Goal: Information Seeking & Learning: Compare options

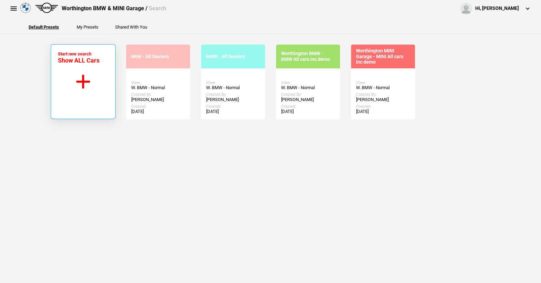
click at [82, 77] on button "Start new search Show ALL Cars" at bounding box center [83, 81] width 65 height 75
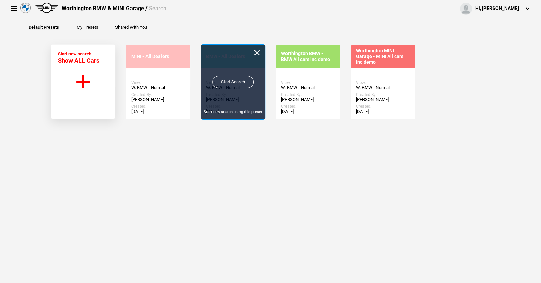
click at [228, 81] on link "Start Search" at bounding box center [233, 82] width 42 height 12
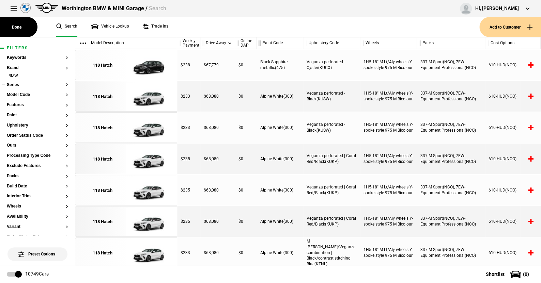
click at [16, 84] on button "Series" at bounding box center [37, 85] width 61 height 5
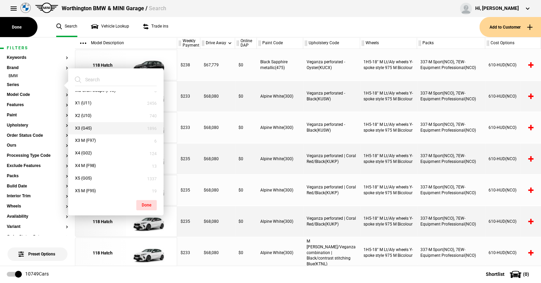
scroll to position [282, 0]
click at [87, 103] on button "X1 (U11)" at bounding box center [115, 104] width 95 height 13
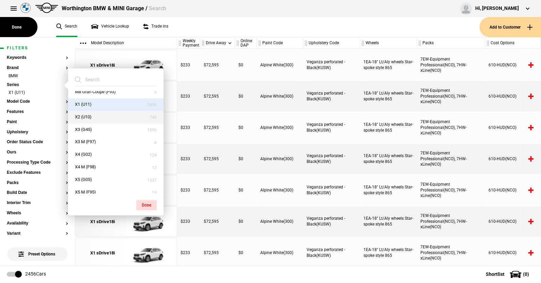
click at [87, 114] on button "X2 (U10)" at bounding box center [115, 117] width 95 height 13
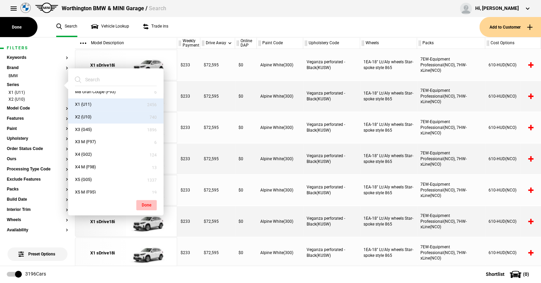
click at [148, 202] on button "Done" at bounding box center [146, 205] width 20 height 10
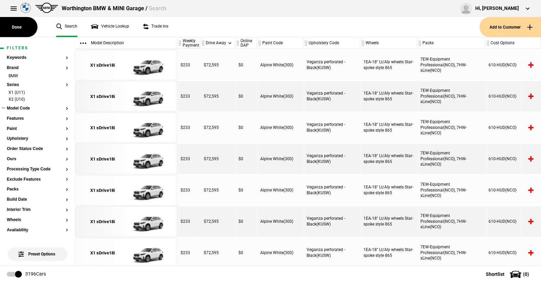
click at [21, 108] on button "Model Code" at bounding box center [37, 108] width 61 height 5
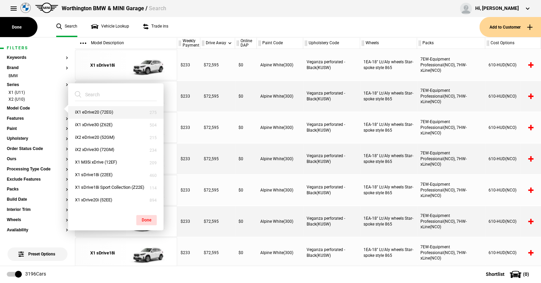
click at [88, 110] on button "iX1 eDrive20 (72EG)" at bounding box center [115, 112] width 95 height 13
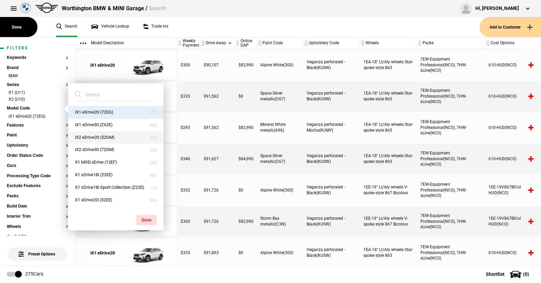
click at [90, 135] on button "iX2 eDrive20 (52GM)" at bounding box center [115, 138] width 95 height 13
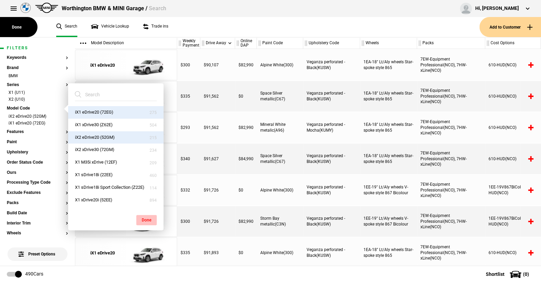
click at [148, 218] on button "Done" at bounding box center [146, 220] width 20 height 10
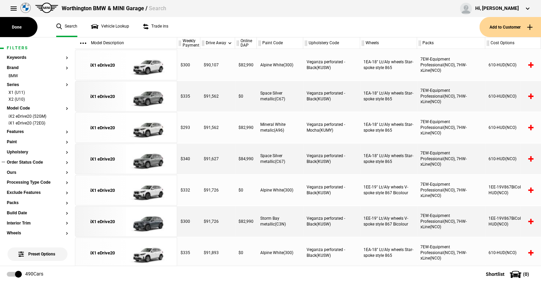
click at [31, 163] on button "Order Status Code" at bounding box center [37, 162] width 61 height 5
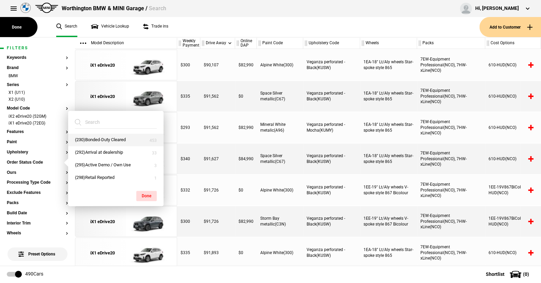
click at [102, 138] on button "(230)Bonded-Duty Cleared" at bounding box center [115, 140] width 95 height 13
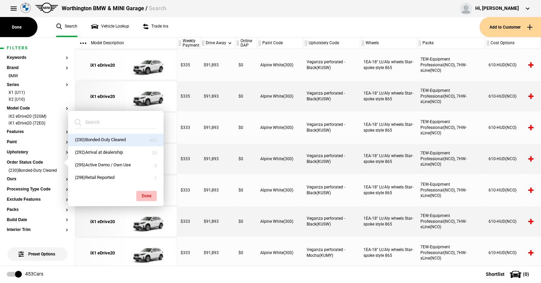
click at [148, 193] on button "Done" at bounding box center [146, 196] width 20 height 10
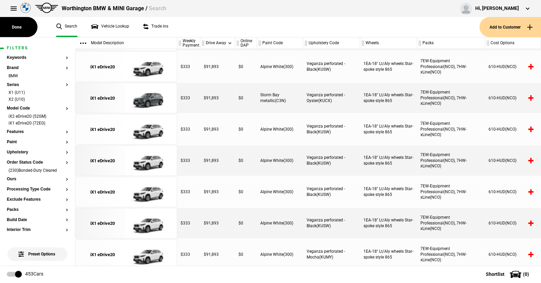
scroll to position [0, 0]
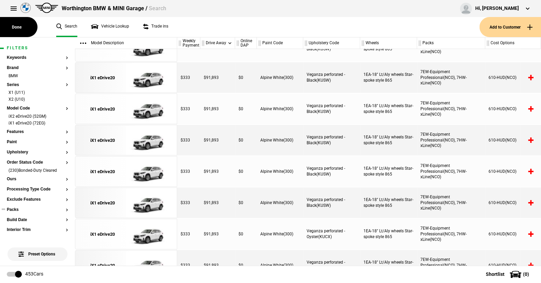
click at [15, 209] on button "Packs" at bounding box center [37, 210] width 61 height 5
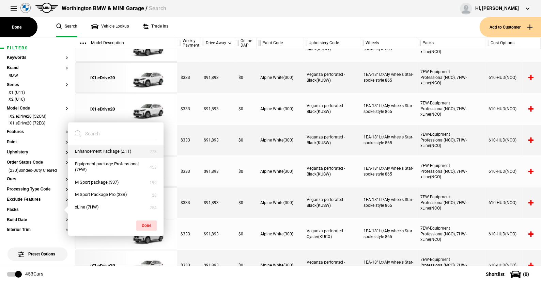
click at [107, 149] on button "Enhancement Package (Z1T)" at bounding box center [115, 151] width 95 height 13
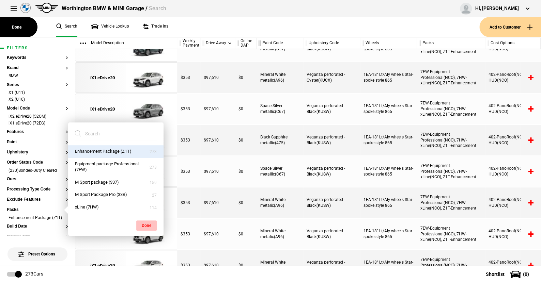
click at [147, 224] on button "Done" at bounding box center [146, 226] width 20 height 10
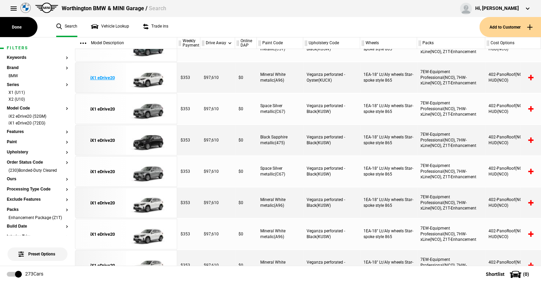
click at [149, 78] on img at bounding box center [149, 78] width 47 height 31
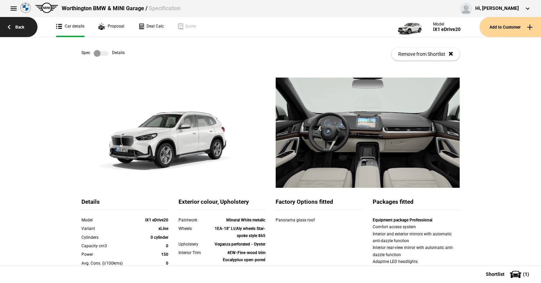
click at [19, 27] on link "Back" at bounding box center [18, 27] width 37 height 20
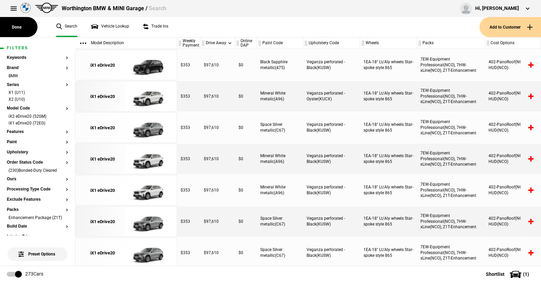
scroll to position [646, 0]
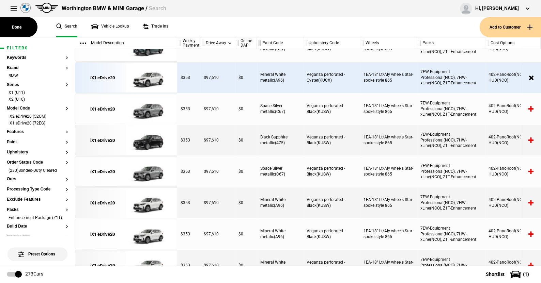
click at [63, 114] on article "Filters Keywords Brand BMW Series X1 (U11) X2 (U10) Model Code iX2 eDrive20 (52…" at bounding box center [37, 271] width 75 height 468
click at [60, 115] on li "iX2 eDrive20 (52GM)" at bounding box center [37, 117] width 61 height 7
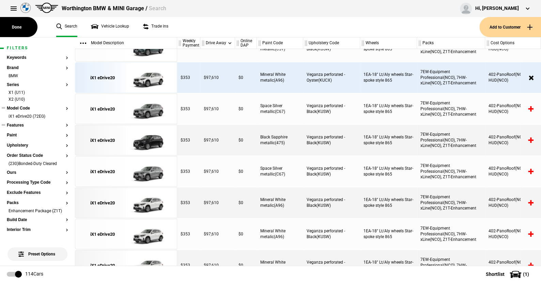
click at [61, 125] on button "Features" at bounding box center [37, 125] width 61 height 5
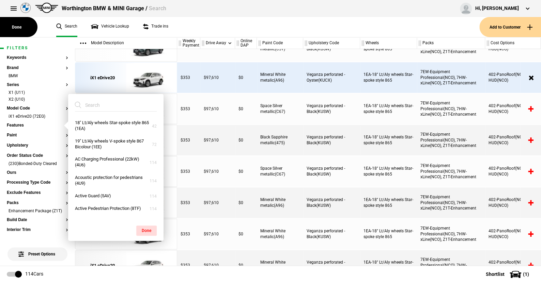
click at [190, 30] on ul "Search Vehicle Lookup Trade ins" at bounding box center [264, 27] width 430 height 20
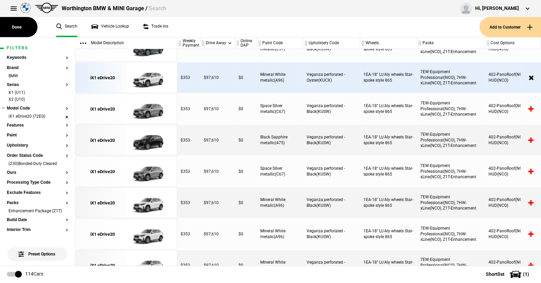
click at [61, 116] on li "iX1 eDrive20 (72EG)" at bounding box center [37, 117] width 61 height 7
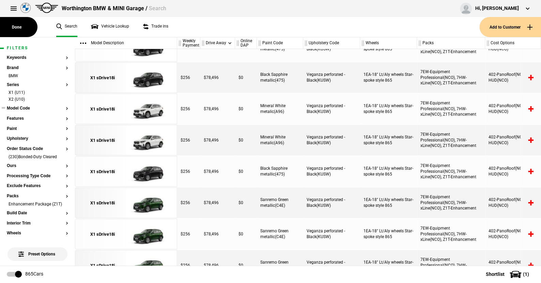
click at [19, 106] on button "Model Code" at bounding box center [37, 108] width 61 height 5
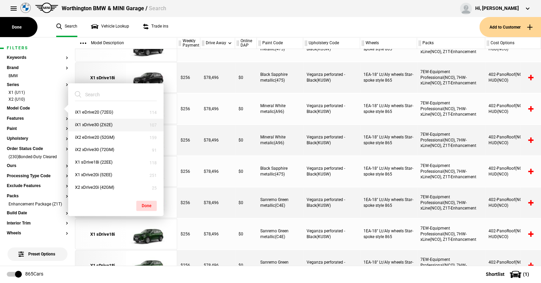
click at [94, 122] on button "iX1 xDrive30 (Z62E)" at bounding box center [115, 125] width 95 height 13
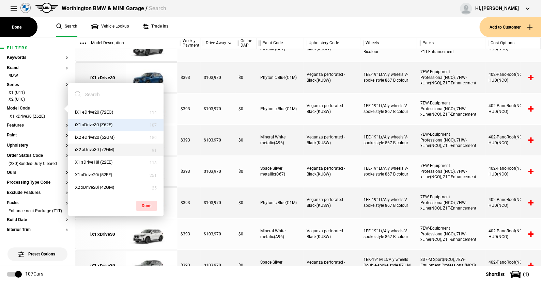
click at [93, 147] on button "iX2 xDrive30 (72GM)" at bounding box center [115, 150] width 95 height 13
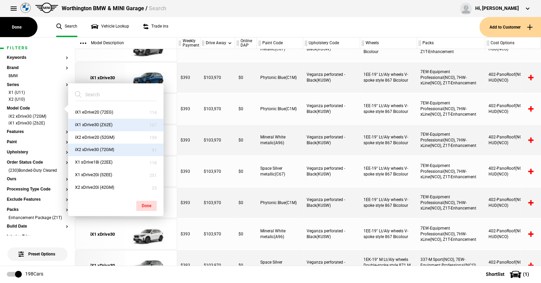
click at [147, 203] on button "Done" at bounding box center [146, 206] width 20 height 10
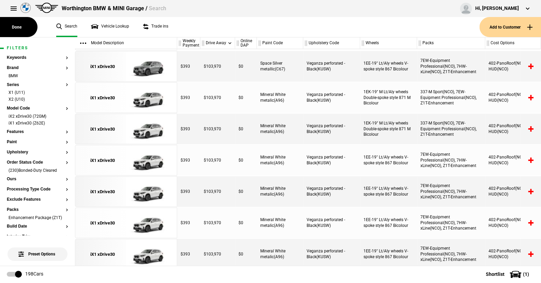
scroll to position [0, 0]
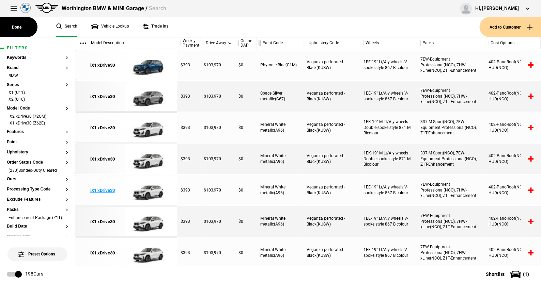
click at [152, 194] on img at bounding box center [149, 190] width 47 height 31
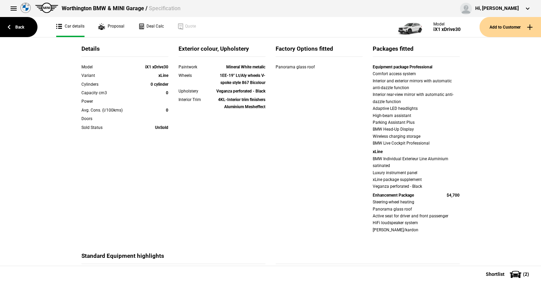
scroll to position [68, 0]
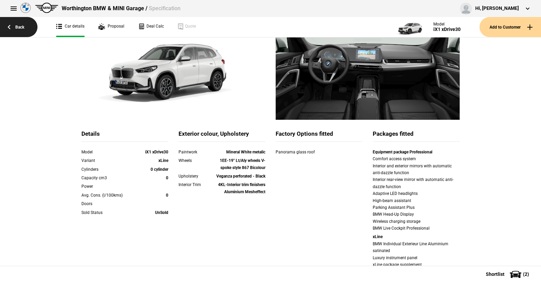
click at [21, 24] on link "Back" at bounding box center [18, 27] width 37 height 20
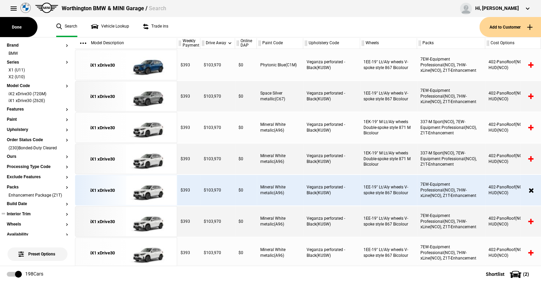
scroll to position [34, 0]
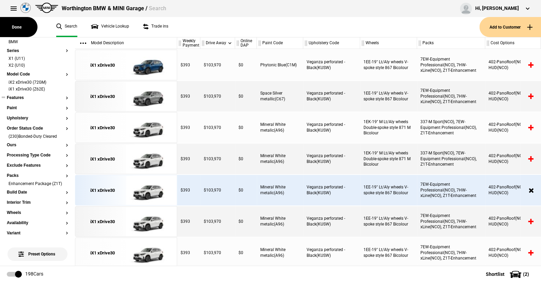
click at [14, 105] on ul at bounding box center [37, 104] width 61 height 3
click at [14, 107] on button "Paint" at bounding box center [37, 108] width 61 height 5
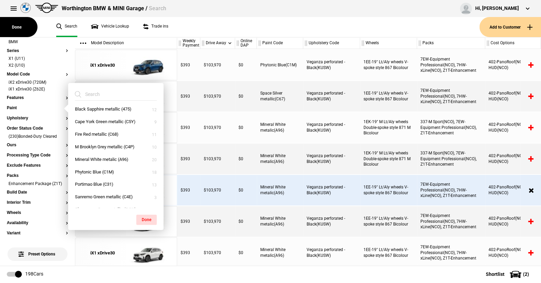
scroll to position [0, 0]
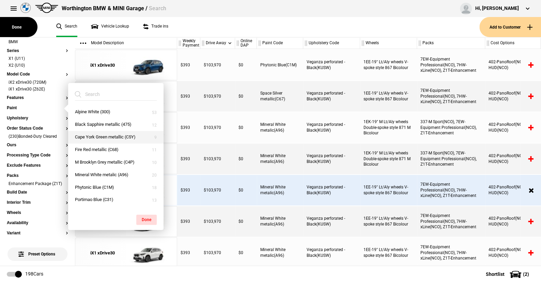
click at [99, 135] on button "Cape York Green metallic (C5Y)" at bounding box center [115, 137] width 95 height 13
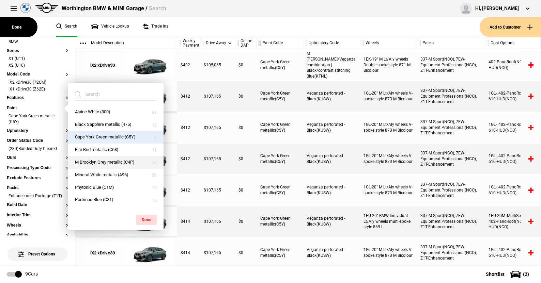
click at [95, 159] on button "M Brooklyn Grey metallic (C4P)" at bounding box center [115, 162] width 95 height 13
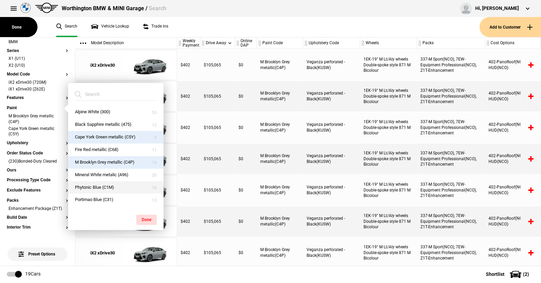
scroll to position [34, 0]
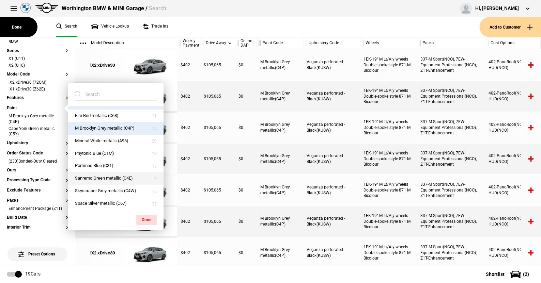
click at [98, 177] on button "Sanremo Green metallic (C4E)" at bounding box center [115, 178] width 95 height 13
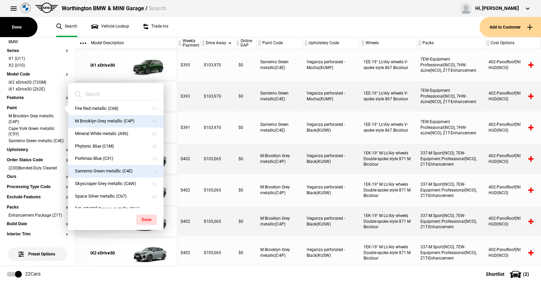
scroll to position [48, 0]
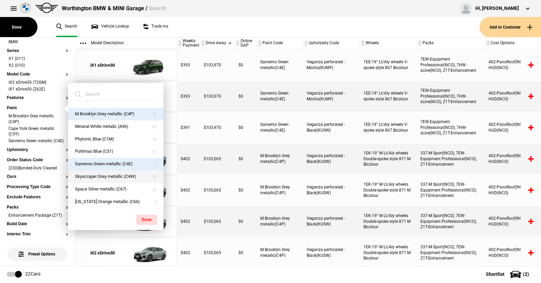
click at [102, 174] on button "Skyscraper Grey metallic (C4W)" at bounding box center [115, 177] width 95 height 13
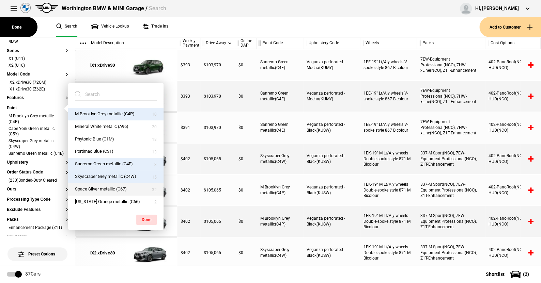
click at [108, 186] on button "Space Silver metallic (C67)" at bounding box center [115, 189] width 95 height 13
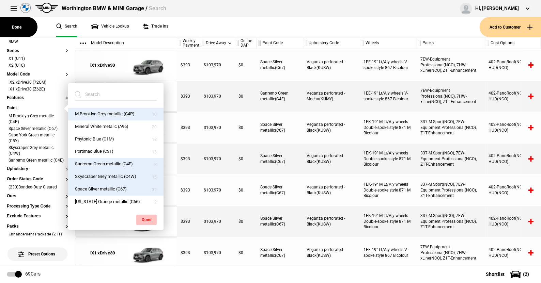
drag, startPoint x: 145, startPoint y: 218, endPoint x: 146, endPoint y: 206, distance: 11.9
click at [146, 217] on button "Done" at bounding box center [146, 220] width 20 height 10
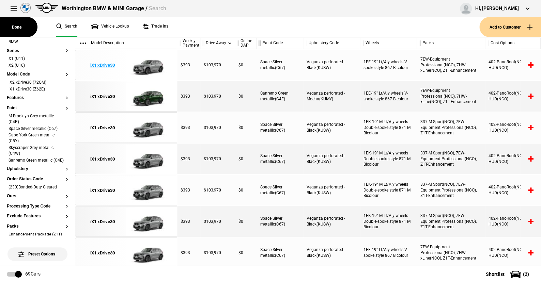
click at [151, 65] on img at bounding box center [149, 65] width 47 height 31
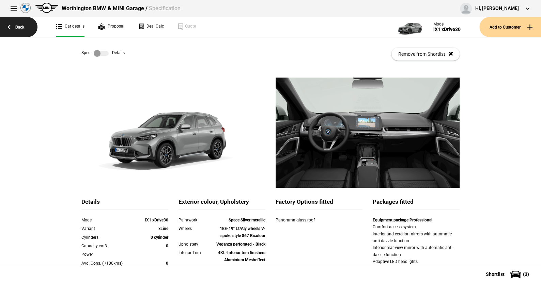
click at [23, 26] on link "Back" at bounding box center [18, 27] width 37 height 20
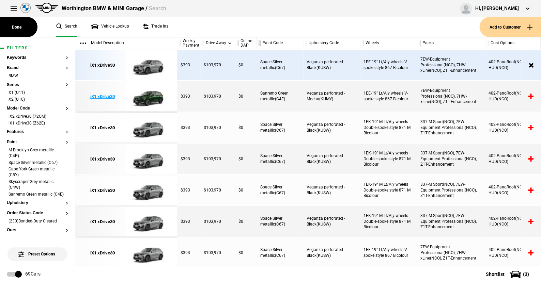
click at [152, 96] on img at bounding box center [149, 96] width 47 height 31
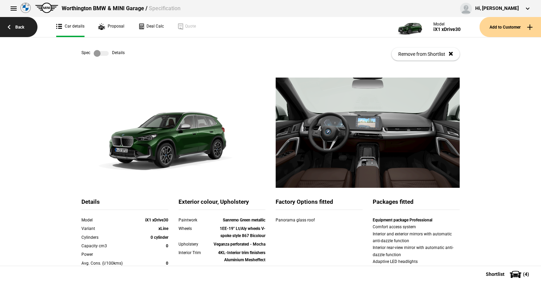
click at [20, 28] on link "Back" at bounding box center [18, 27] width 37 height 20
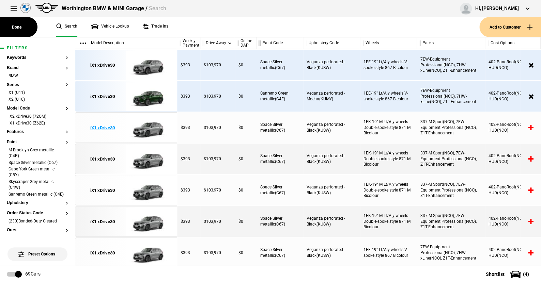
click at [155, 127] on img at bounding box center [149, 128] width 47 height 31
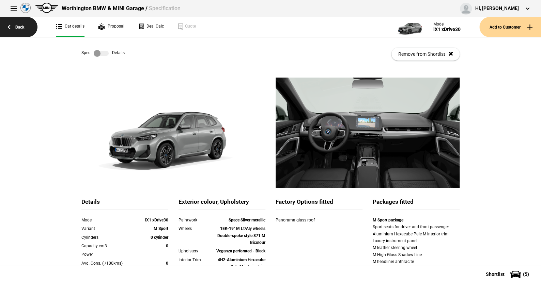
click at [19, 26] on link "Back" at bounding box center [18, 27] width 37 height 20
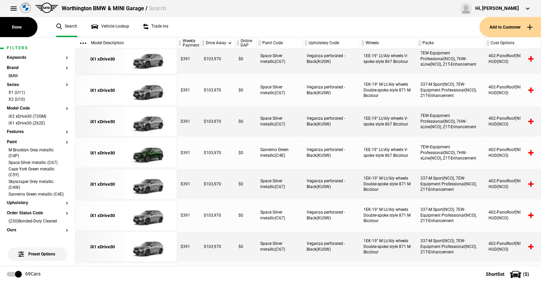
scroll to position [545, 0]
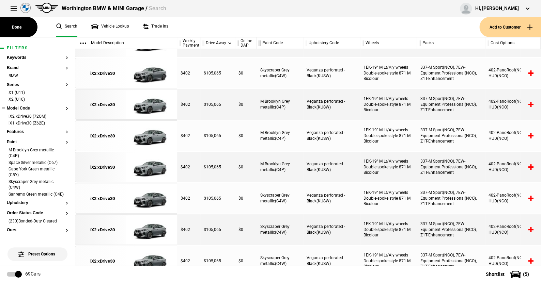
click at [26, 106] on button "Model Code" at bounding box center [37, 108] width 61 height 5
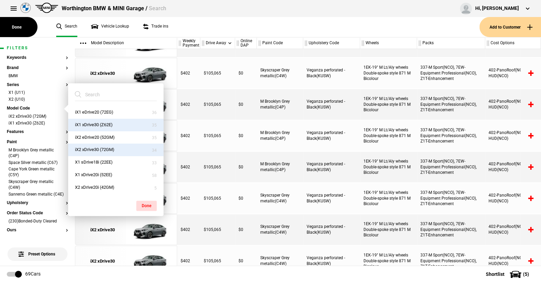
click at [227, 27] on ul "Search Vehicle Lookup Trade ins" at bounding box center [264, 27] width 430 height 20
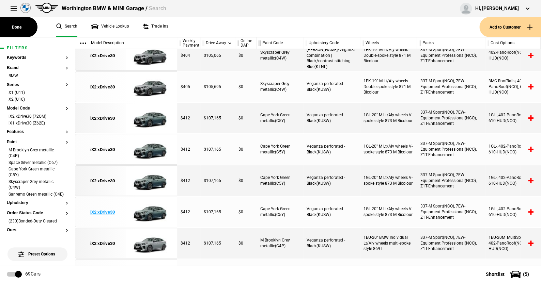
click at [155, 209] on img at bounding box center [149, 212] width 47 height 31
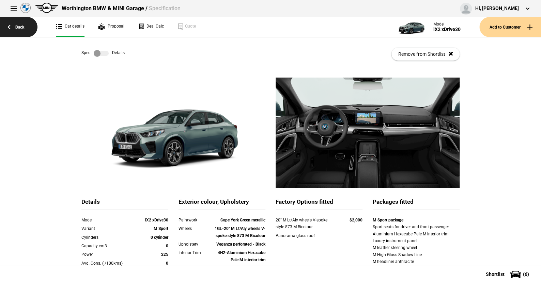
click at [22, 26] on link "Back" at bounding box center [18, 27] width 37 height 20
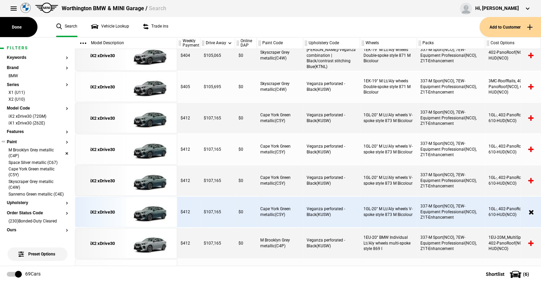
click at [33, 150] on li "M Brooklyn Grey metallic (C4P)" at bounding box center [37, 154] width 61 height 13
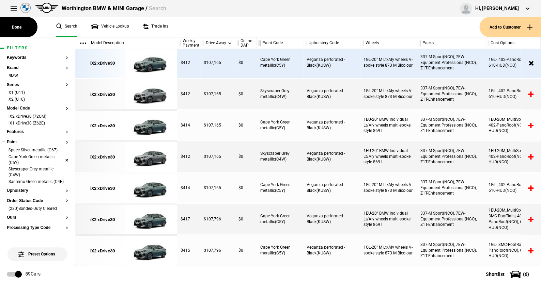
click at [61, 148] on li "Space Silver metallic (C67)" at bounding box center [37, 151] width 61 height 7
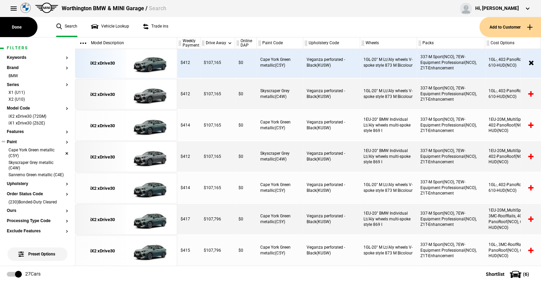
scroll to position [629, 0]
drag, startPoint x: 60, startPoint y: 164, endPoint x: 61, endPoint y: 157, distance: 7.3
click at [61, 153] on li "Cape York Green metallic (C5Y)" at bounding box center [37, 154] width 61 height 13
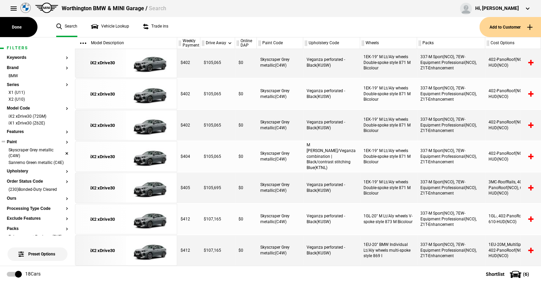
scroll to position [347, 0]
click at [61, 152] on li "Skyscraper Grey metallic (C4W)" at bounding box center [37, 154] width 61 height 13
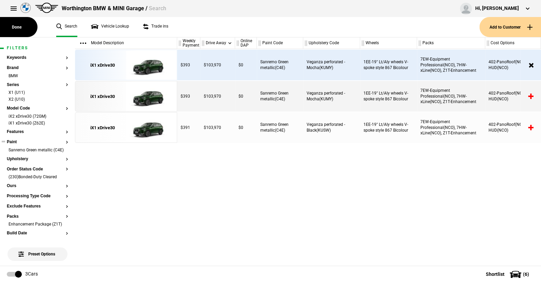
scroll to position [0, 0]
click at [155, 63] on img at bounding box center [149, 65] width 47 height 31
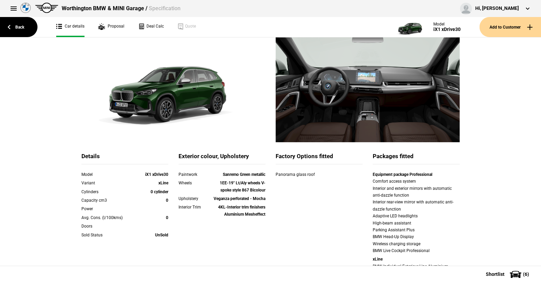
scroll to position [34, 0]
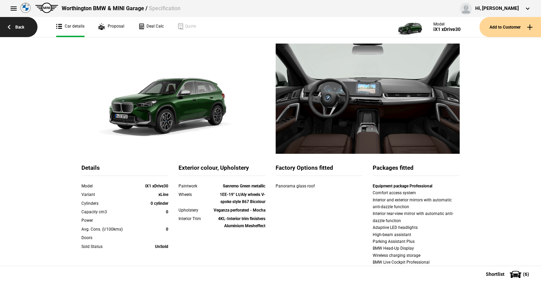
click at [19, 25] on link "Back" at bounding box center [18, 27] width 37 height 20
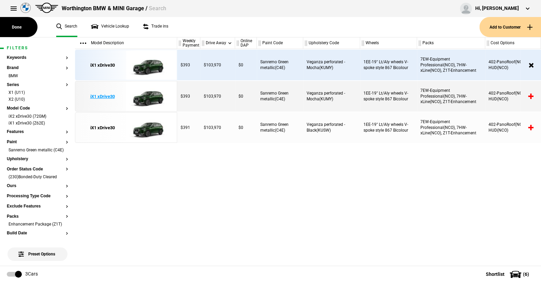
click at [153, 93] on img at bounding box center [149, 96] width 47 height 31
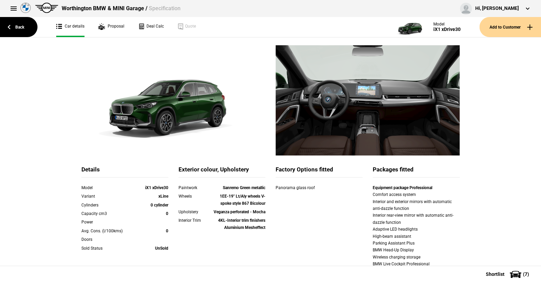
scroll to position [68, 0]
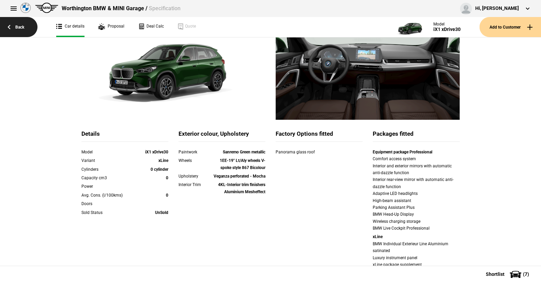
click at [25, 26] on link "Back" at bounding box center [18, 27] width 37 height 20
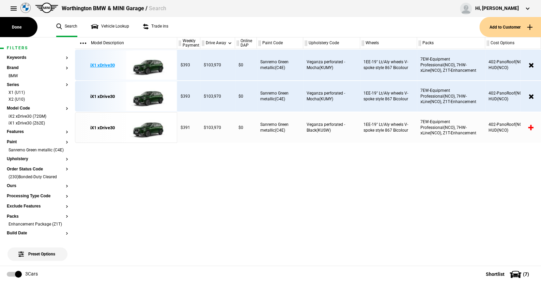
click at [153, 65] on img at bounding box center [149, 65] width 47 height 31
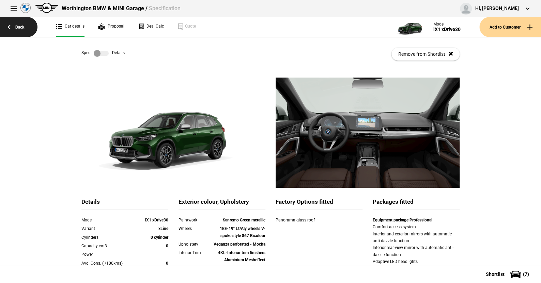
click at [23, 23] on link "Back" at bounding box center [18, 27] width 37 height 20
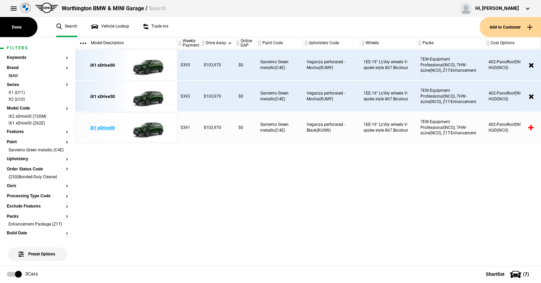
click at [149, 128] on img at bounding box center [149, 128] width 47 height 31
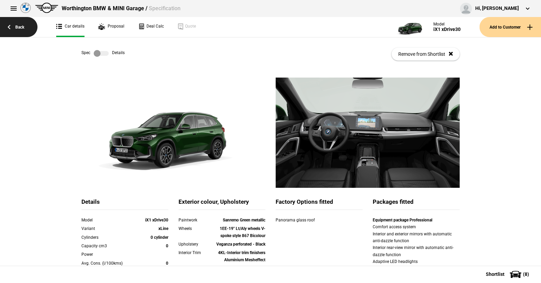
click at [24, 26] on link "Back" at bounding box center [18, 27] width 37 height 20
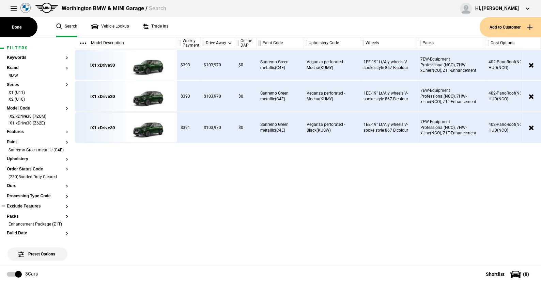
click at [62, 151] on li "Sanremo Green metallic (C4E)" at bounding box center [37, 151] width 61 height 7
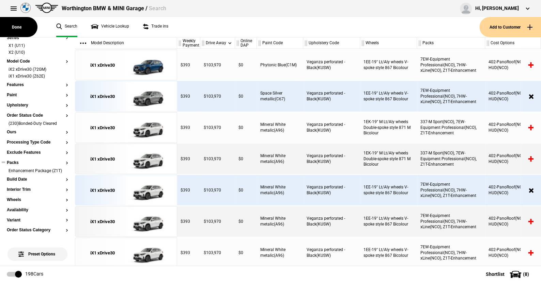
scroll to position [68, 0]
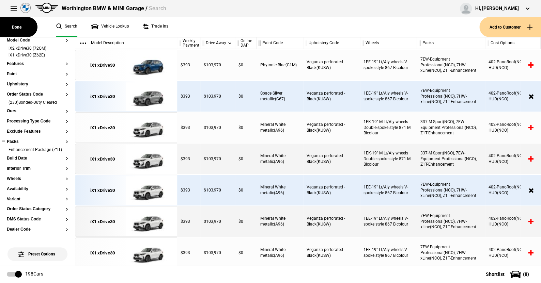
click at [16, 140] on button "Packs" at bounding box center [37, 142] width 61 height 5
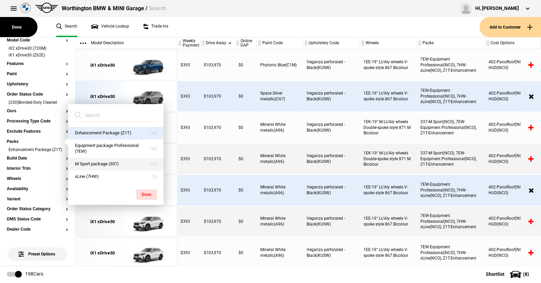
click at [91, 160] on button "M Sport package (337)" at bounding box center [115, 164] width 95 height 13
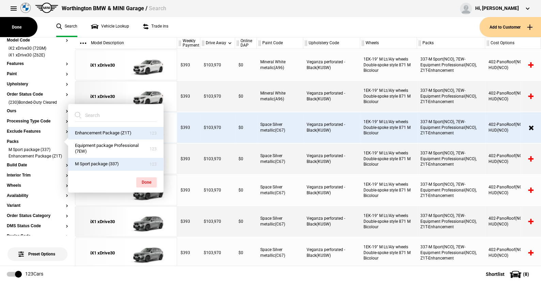
click at [141, 190] on div "Enhancement Package (Z1T) Equipment package Professional (7EW) M Sport package …" at bounding box center [115, 148] width 95 height 89
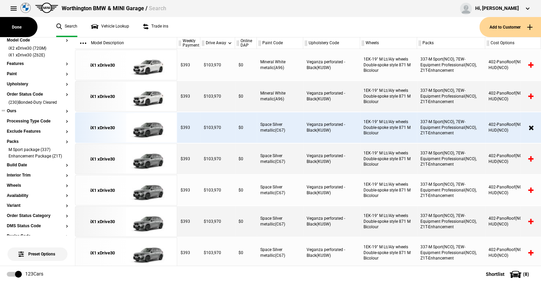
scroll to position [0, 0]
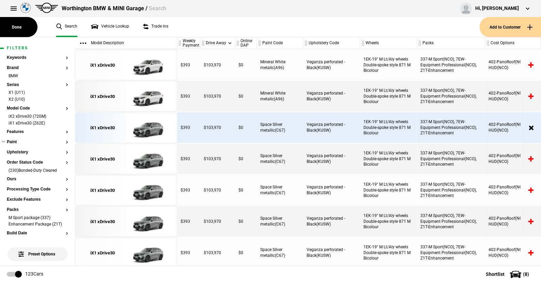
click at [16, 141] on button "Paint" at bounding box center [37, 142] width 61 height 5
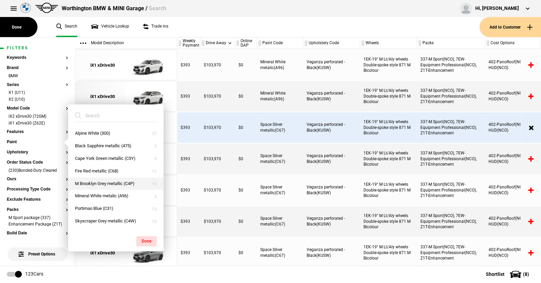
click at [99, 183] on button "M Brooklyn Grey metallic (C4P)" at bounding box center [115, 184] width 95 height 13
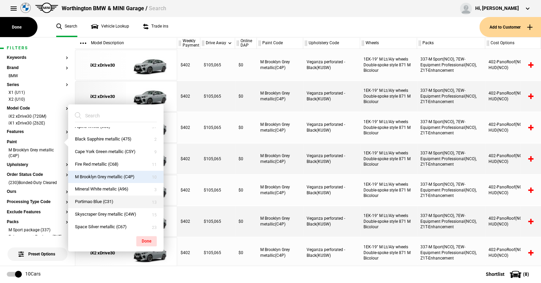
scroll to position [11, 0]
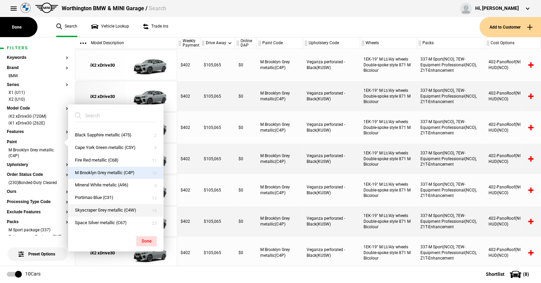
click at [103, 207] on button "Skyscraper Grey metallic (C4W)" at bounding box center [115, 210] width 95 height 13
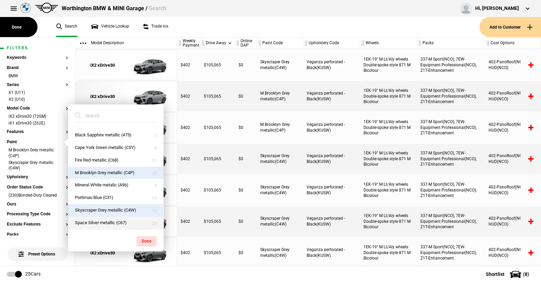
click at [104, 220] on button "Space Silver metallic (C67)" at bounding box center [115, 223] width 95 height 13
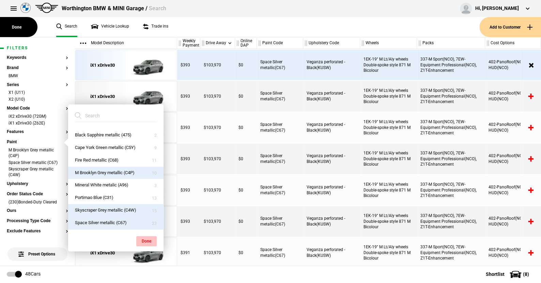
click at [149, 239] on button "Done" at bounding box center [146, 241] width 20 height 10
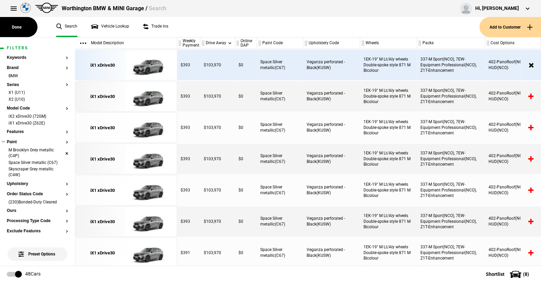
click at [62, 152] on li "M Brooklyn Grey metallic (C4P)" at bounding box center [37, 154] width 61 height 13
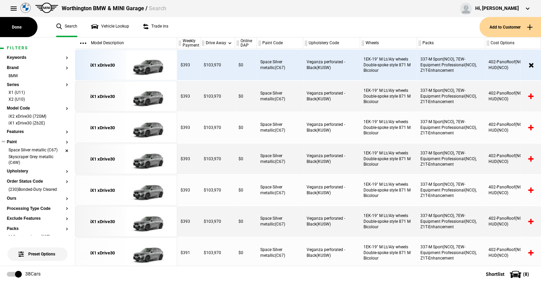
click at [60, 149] on li "Space Silver metallic (C67)" at bounding box center [37, 151] width 61 height 7
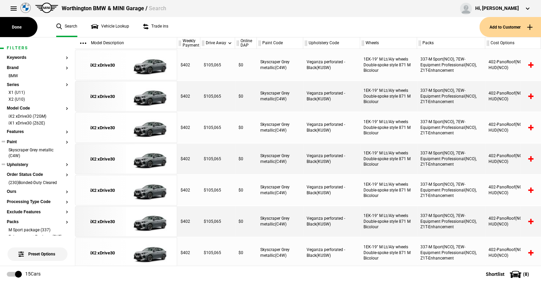
click at [26, 163] on button "Upholstery" at bounding box center [37, 165] width 61 height 5
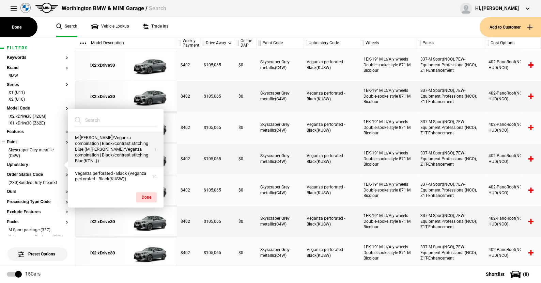
click at [106, 150] on button "M [PERSON_NAME]/Veganza combination | Black/contrast stitching Blue (M [PERSON_…" at bounding box center [115, 149] width 95 height 35
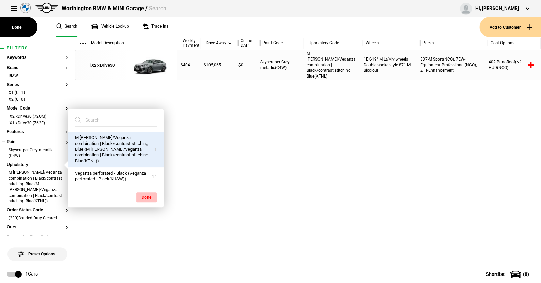
drag, startPoint x: 149, startPoint y: 196, endPoint x: 148, endPoint y: 106, distance: 90.3
click at [149, 195] on button "Done" at bounding box center [146, 198] width 20 height 10
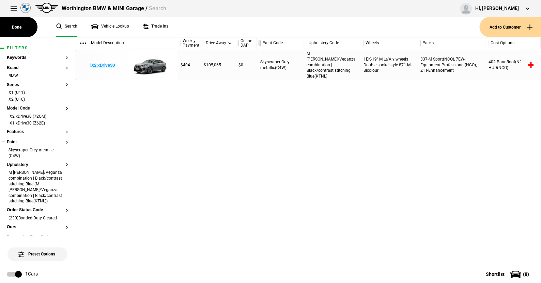
click at [149, 65] on img at bounding box center [149, 65] width 47 height 31
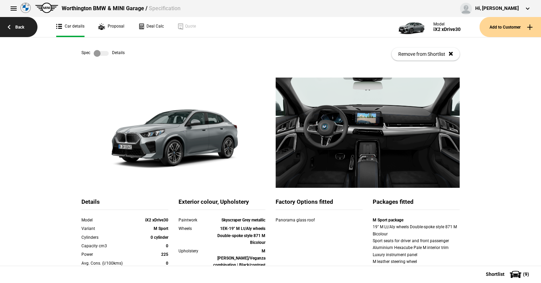
click at [22, 25] on link "Back" at bounding box center [18, 27] width 37 height 20
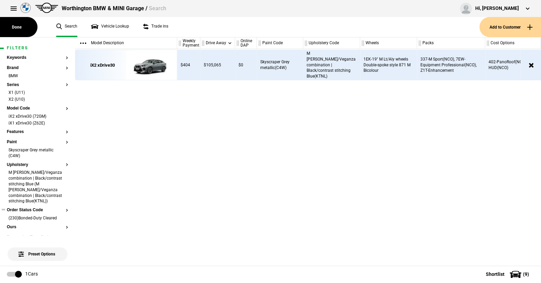
click at [61, 188] on li "M [PERSON_NAME]/Veganza combination | Black/contrast stitching Blue (M [PERSON_…" at bounding box center [37, 187] width 61 height 35
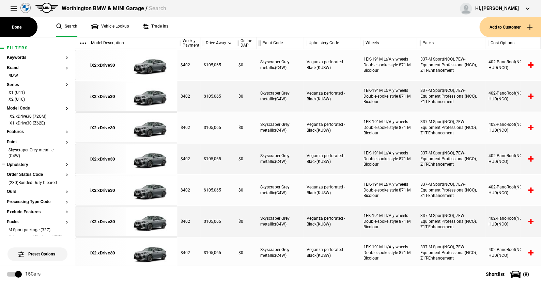
click at [21, 164] on button "Upholstery" at bounding box center [37, 165] width 61 height 5
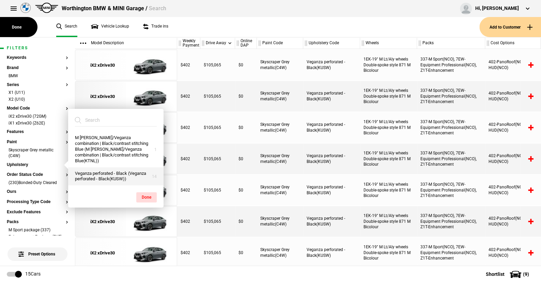
click at [85, 174] on button "Veganza perforated - Black (Veganza perforated - Black(KUSW))" at bounding box center [115, 177] width 95 height 18
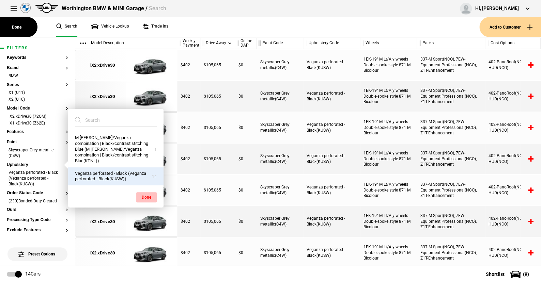
click at [147, 196] on button "Done" at bounding box center [146, 198] width 20 height 10
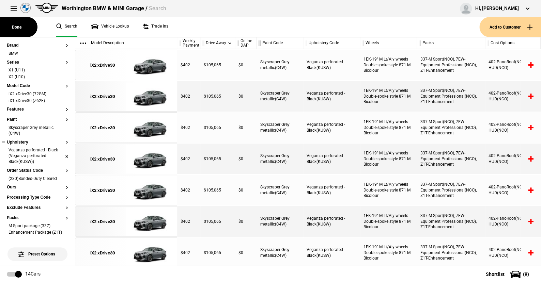
scroll to position [34, 0]
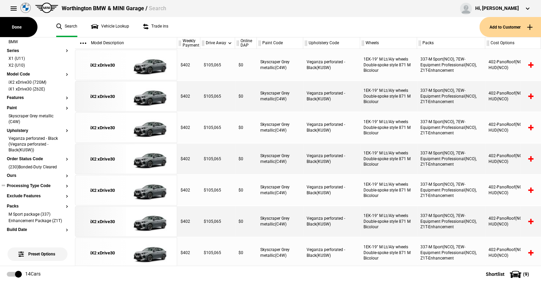
click at [26, 186] on button "Processing Type Code" at bounding box center [37, 186] width 61 height 5
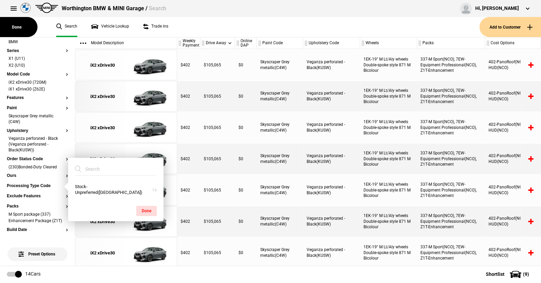
click at [178, 25] on ul "Search Vehicle Lookup Trade ins" at bounding box center [264, 27] width 430 height 20
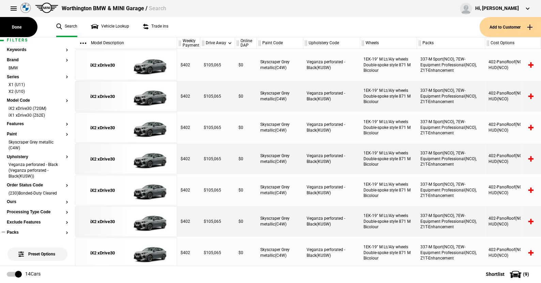
scroll to position [0, 0]
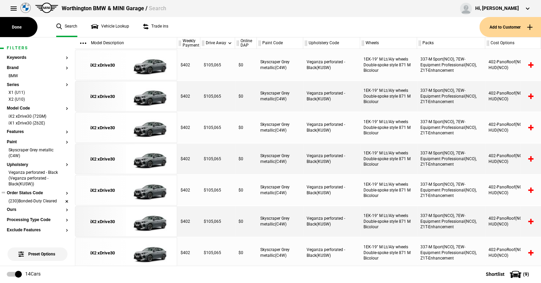
click at [62, 199] on li "(230)Bonded-Duty Cleared" at bounding box center [37, 202] width 61 height 7
click at [24, 165] on button "Upholstery" at bounding box center [37, 165] width 61 height 5
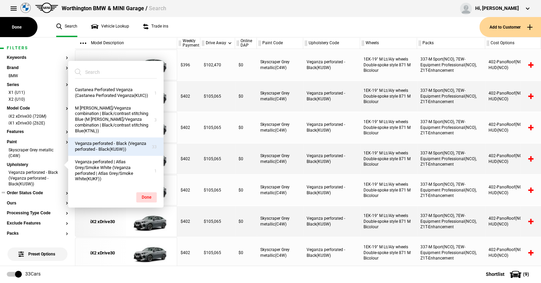
click at [53, 172] on li "Veganza perforated - Black (Veganza perforated - Black(KUSW))" at bounding box center [37, 179] width 61 height 18
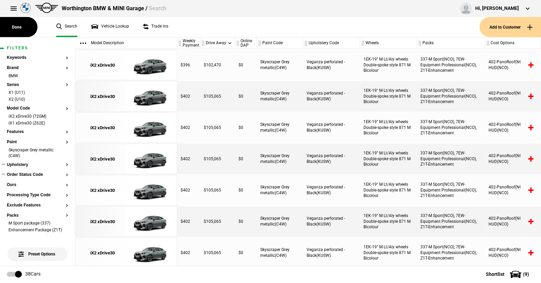
click at [25, 165] on button "Upholstery" at bounding box center [37, 165] width 61 height 5
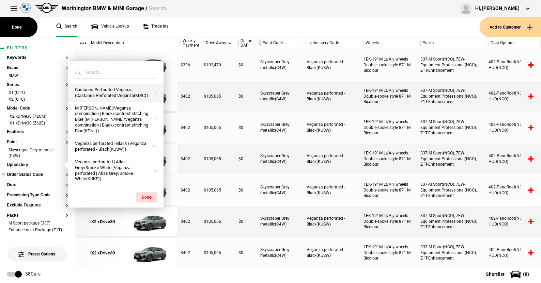
click at [104, 97] on button "Castanea Perforated Veganza (Castanea Perforated Veganza(KUIC))" at bounding box center [115, 93] width 95 height 18
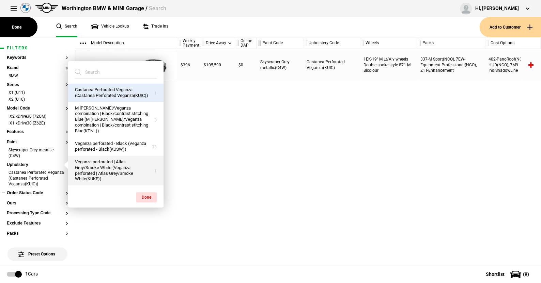
click at [101, 165] on button "Veganza perforated | Atlas Grey/Smoke White (Veganza perforated | Atlas Grey/Sm…" at bounding box center [115, 171] width 95 height 30
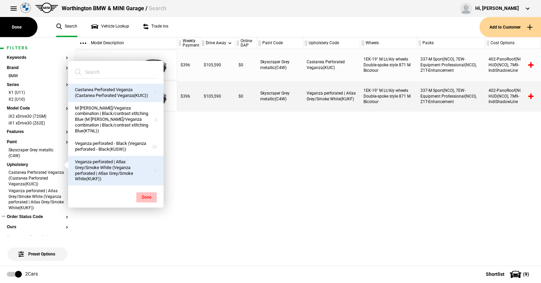
click at [145, 196] on button "Done" at bounding box center [146, 198] width 20 height 10
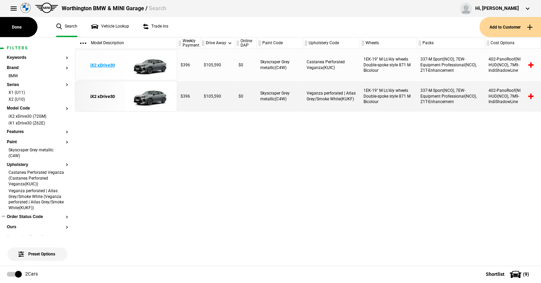
click at [151, 65] on img at bounding box center [149, 65] width 47 height 31
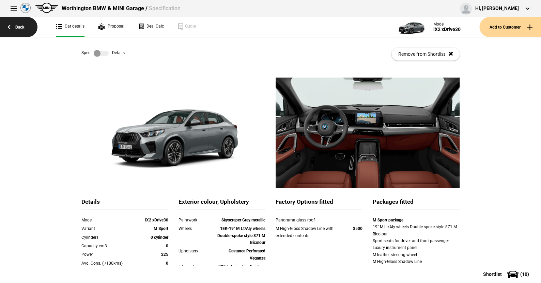
click at [19, 26] on link "Back" at bounding box center [18, 27] width 37 height 20
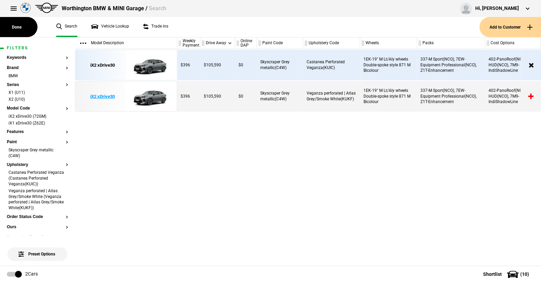
click at [154, 96] on img at bounding box center [149, 96] width 47 height 31
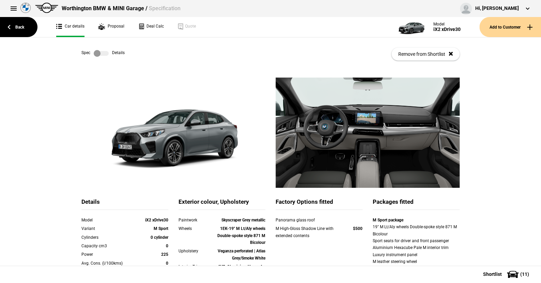
click at [104, 52] on label at bounding box center [101, 53] width 15 height 7
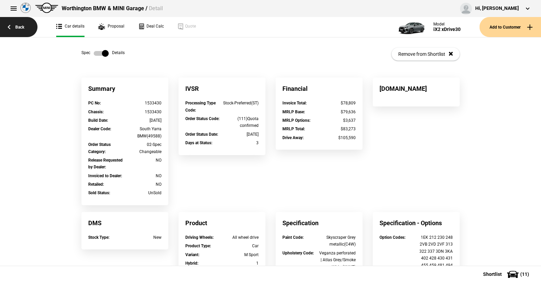
click at [21, 25] on link "Back" at bounding box center [18, 27] width 37 height 20
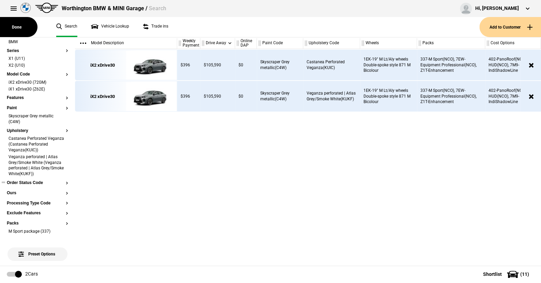
scroll to position [68, 0]
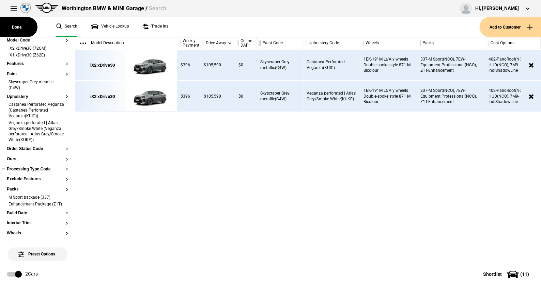
click at [39, 169] on button "Processing Type Code" at bounding box center [37, 169] width 61 height 5
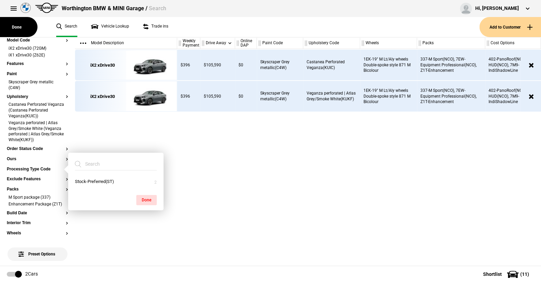
click at [177, 28] on ul "Search Vehicle Lookup Trade ins" at bounding box center [264, 27] width 430 height 20
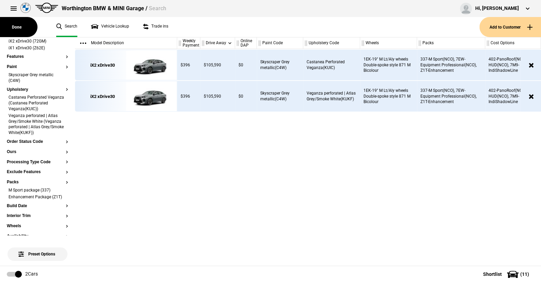
scroll to position [34, 0]
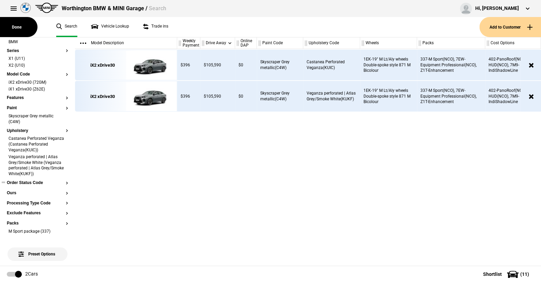
click at [31, 183] on button "Order Status Code" at bounding box center [37, 183] width 61 height 5
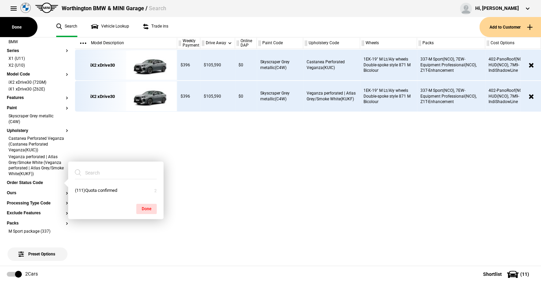
click at [189, 28] on ul "Search Vehicle Lookup Trade ins" at bounding box center [264, 27] width 430 height 20
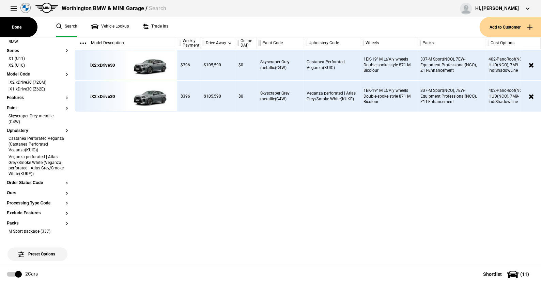
scroll to position [0, 0]
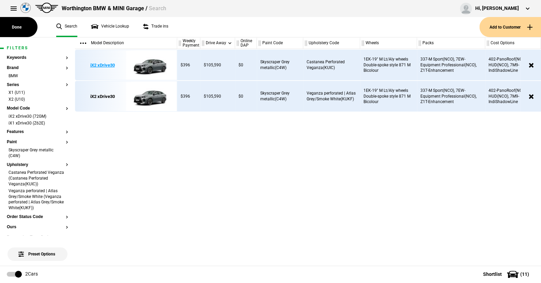
click at [155, 59] on img at bounding box center [149, 65] width 47 height 31
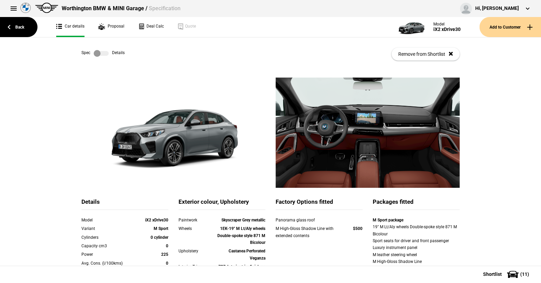
click at [104, 53] on label at bounding box center [101, 53] width 15 height 7
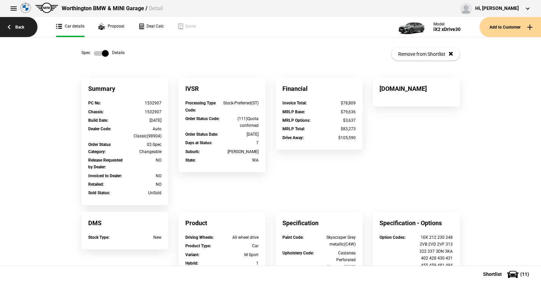
click at [21, 25] on link "Back" at bounding box center [18, 27] width 37 height 20
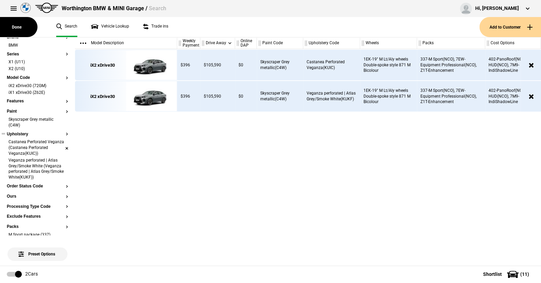
scroll to position [68, 0]
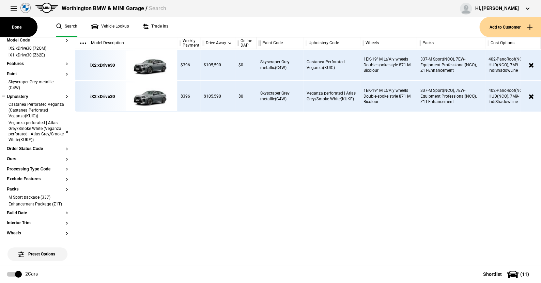
click at [61, 132] on li "Veganza perforated | Atlas Grey/Smoke White (Veganza perforated | Atlas Grey/Sm…" at bounding box center [37, 132] width 61 height 24
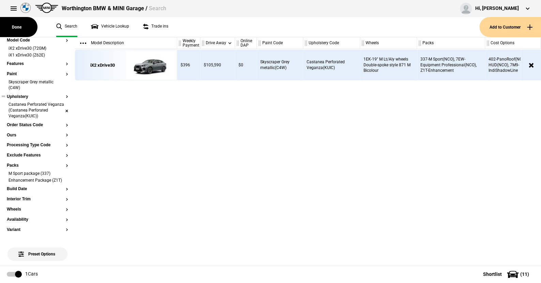
click at [61, 109] on li "Castanea Perforated Veganza (Castanea Perforated Veganza(KUIC))" at bounding box center [37, 111] width 61 height 18
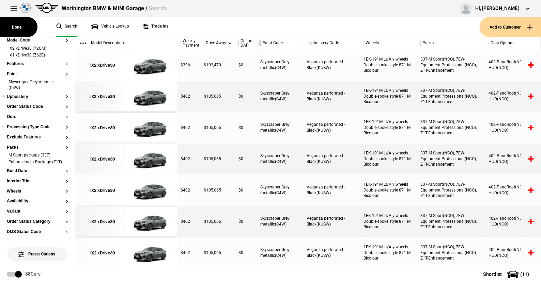
click at [44, 126] on button "Processing Type Code" at bounding box center [37, 127] width 61 height 5
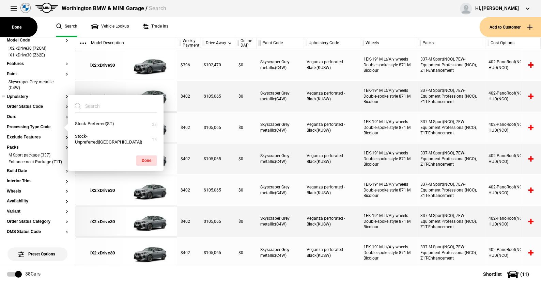
click at [191, 27] on ul "Search Vehicle Lookup Trade ins" at bounding box center [264, 27] width 430 height 20
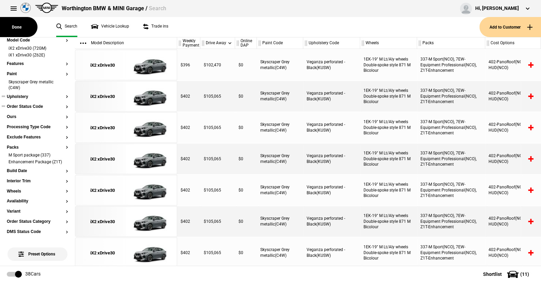
click at [37, 106] on button "Order Status Code" at bounding box center [37, 107] width 61 height 5
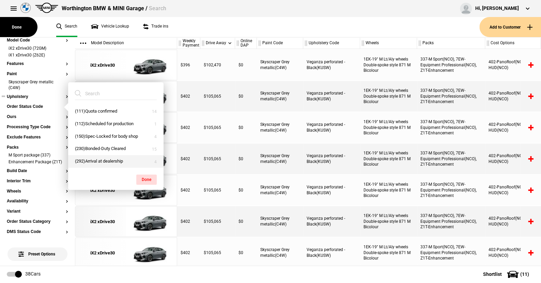
click at [104, 159] on button "(292)Arrival at dealership" at bounding box center [115, 161] width 95 height 13
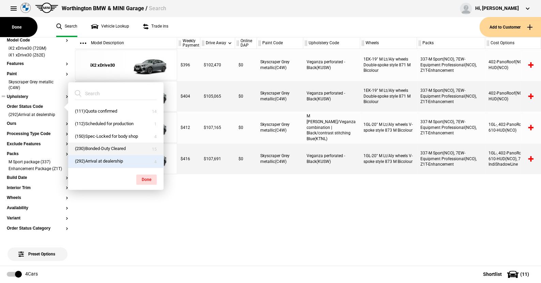
click at [102, 145] on button "(230)Bonded-Duty Cleared" at bounding box center [115, 149] width 95 height 13
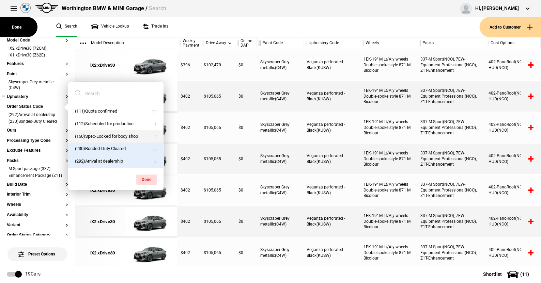
click at [102, 135] on button "(150)Spec-Locked for body shop" at bounding box center [115, 136] width 95 height 13
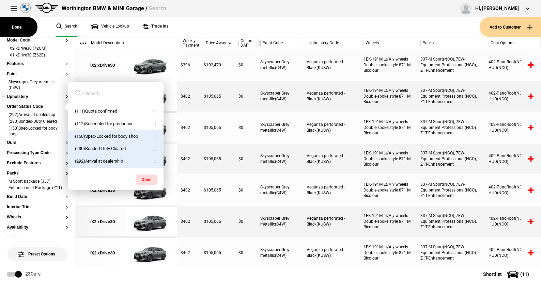
click at [102, 132] on button "(150)Spec-Locked for body shop" at bounding box center [115, 136] width 95 height 13
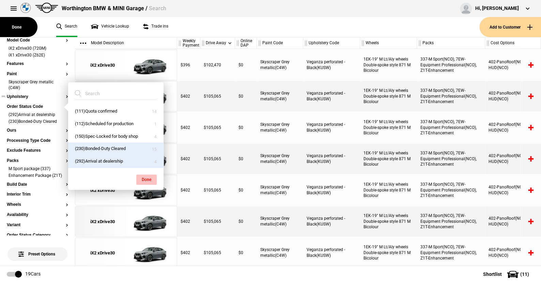
click at [146, 178] on button "Done" at bounding box center [146, 180] width 20 height 10
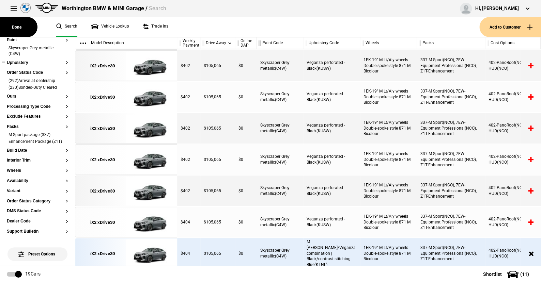
click at [22, 64] on button "Upholstery" at bounding box center [37, 63] width 61 height 5
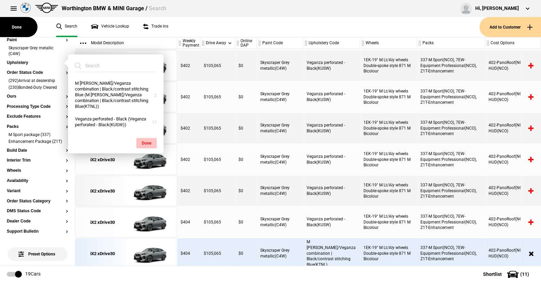
click at [146, 138] on button "Done" at bounding box center [146, 143] width 20 height 10
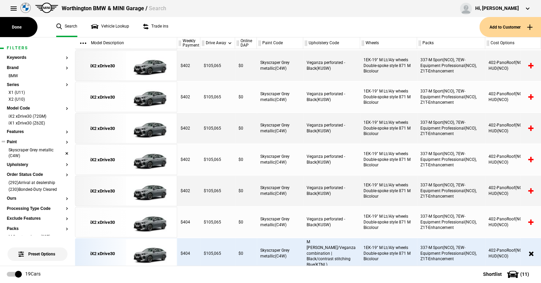
click at [60, 152] on li "Skyscraper Grey metallic (C4W)" at bounding box center [37, 154] width 61 height 13
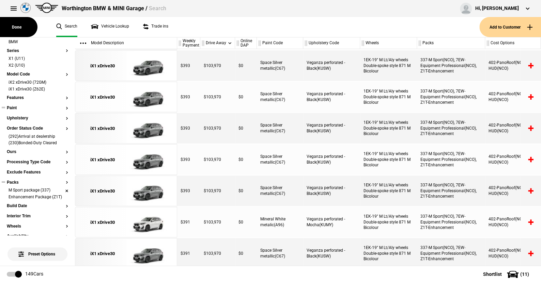
click at [60, 189] on li "M Sport package (337)" at bounding box center [37, 191] width 61 height 7
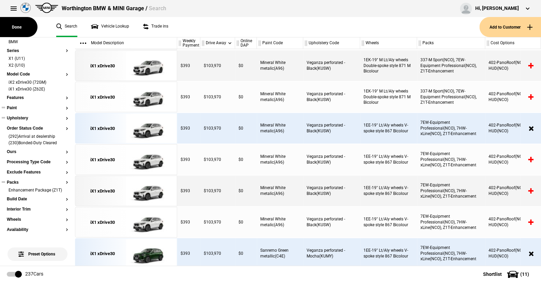
click at [16, 118] on button "Upholstery" at bounding box center [37, 118] width 61 height 5
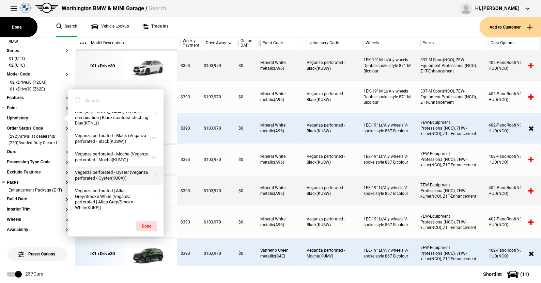
click at [90, 169] on button "Veganza perforated - Oyster (Veganza perforated - Oyster(KUCX))" at bounding box center [115, 176] width 95 height 18
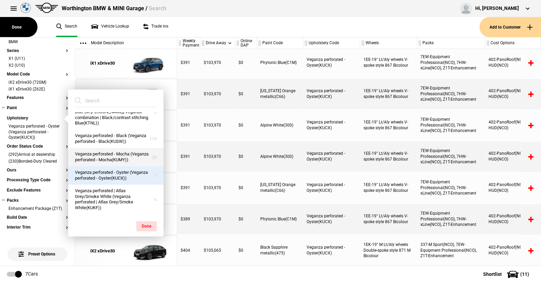
click at [87, 148] on button "Veganza perforated - Mocha (Veganza perforated - Mocha(KUMY))" at bounding box center [115, 157] width 95 height 18
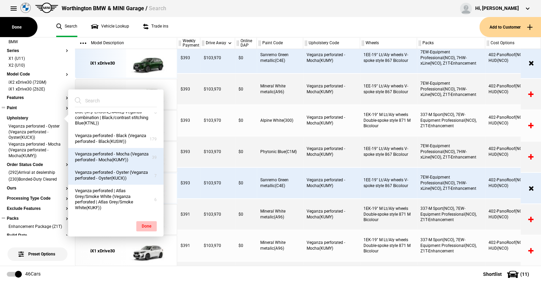
click at [148, 223] on button "Done" at bounding box center [146, 226] width 20 height 10
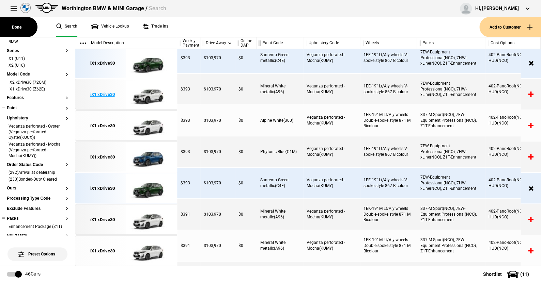
click at [153, 96] on img at bounding box center [149, 94] width 47 height 31
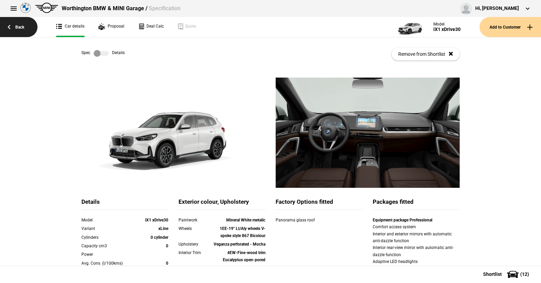
click at [18, 27] on link "Back" at bounding box center [18, 27] width 37 height 20
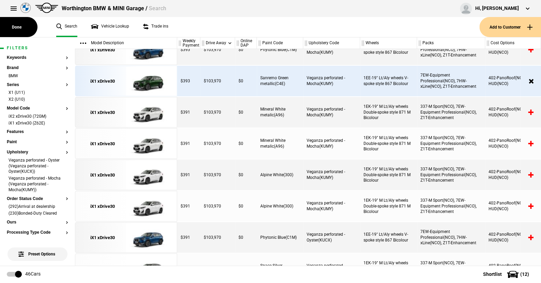
scroll to position [178, 0]
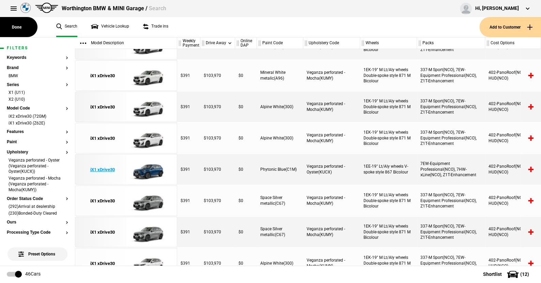
click at [148, 169] on img at bounding box center [149, 170] width 47 height 31
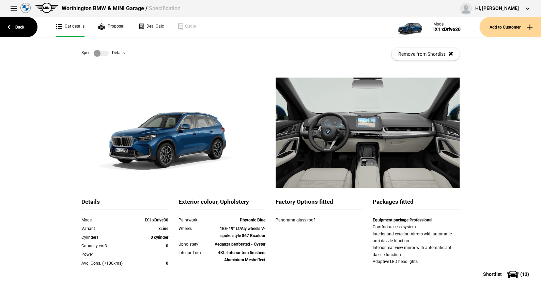
click at [105, 51] on label at bounding box center [101, 53] width 15 height 7
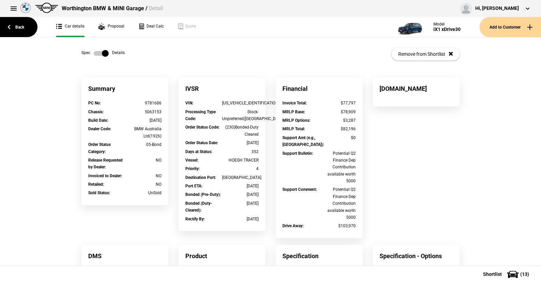
click at [94, 55] on label at bounding box center [101, 53] width 15 height 7
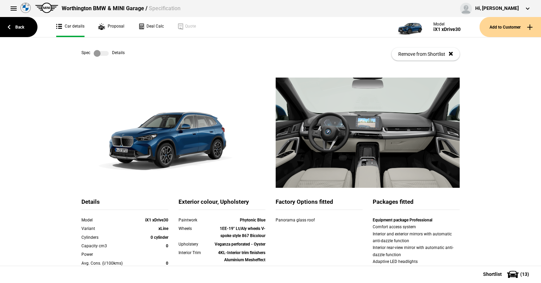
click at [104, 52] on label at bounding box center [101, 53] width 15 height 7
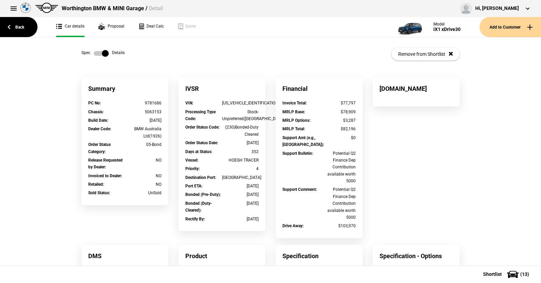
click at [95, 54] on label at bounding box center [101, 53] width 15 height 7
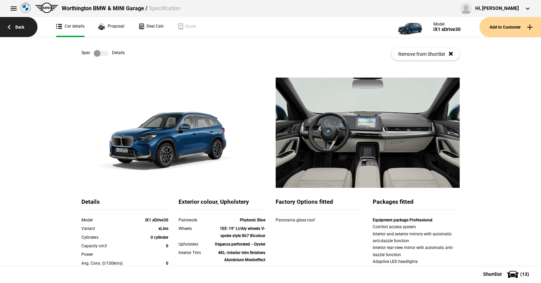
click at [20, 25] on link "Back" at bounding box center [18, 27] width 37 height 20
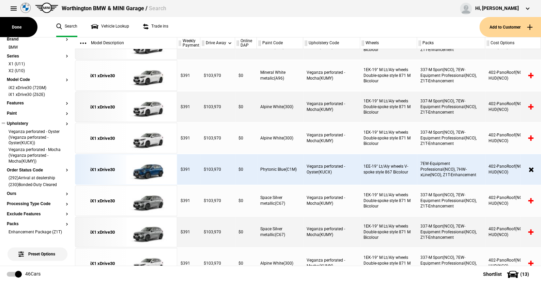
scroll to position [68, 0]
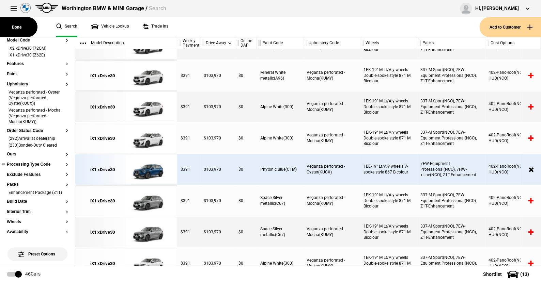
click at [22, 163] on button "Processing Type Code" at bounding box center [37, 165] width 61 height 5
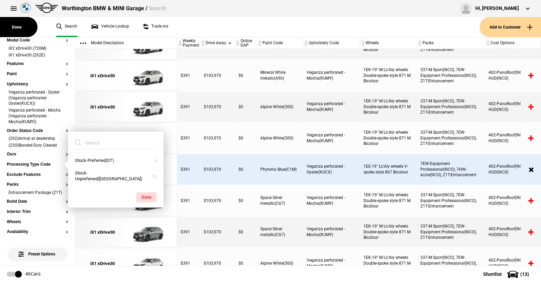
click at [186, 26] on ul "Search Vehicle Lookup Trade ins" at bounding box center [264, 27] width 430 height 20
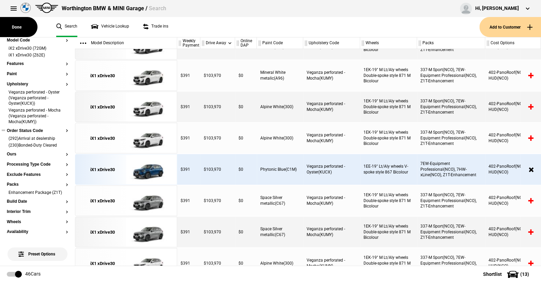
click at [29, 129] on button "Order Status Code" at bounding box center [37, 131] width 61 height 5
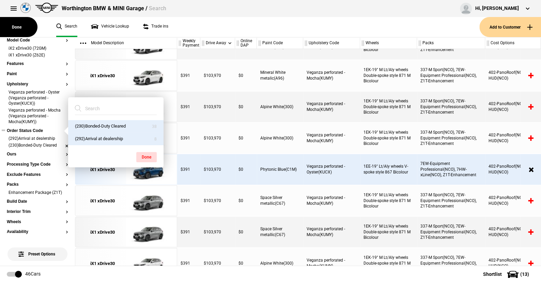
click at [61, 143] on li "(230)Bonded-Duty Cleared" at bounding box center [37, 146] width 61 height 7
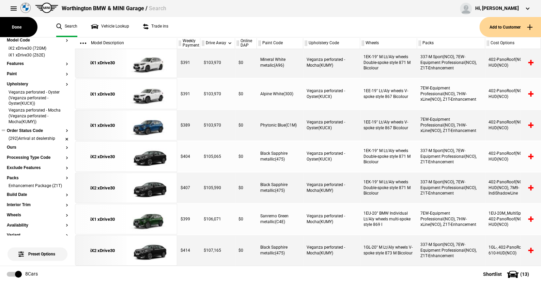
scroll to position [33, 0]
click at [61, 138] on li "(292)Arrival at dealership" at bounding box center [37, 139] width 61 height 7
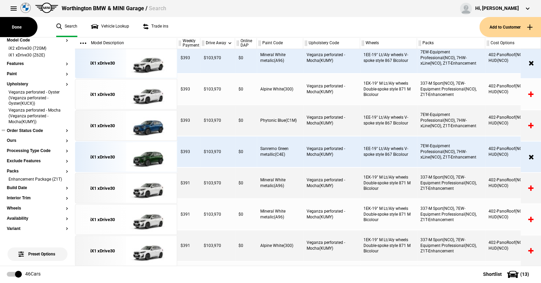
click at [37, 129] on button "Order Status Code" at bounding box center [37, 131] width 61 height 5
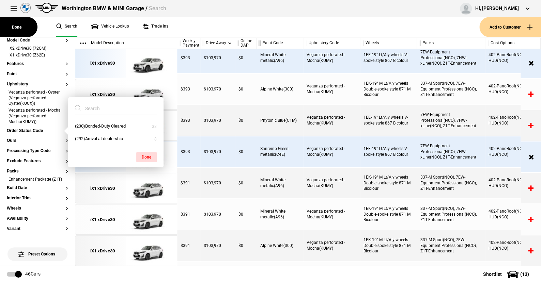
click at [194, 28] on ul "Search Vehicle Lookup Trade ins" at bounding box center [264, 27] width 430 height 20
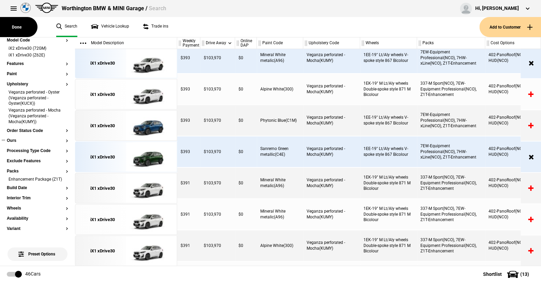
scroll to position [102, 0]
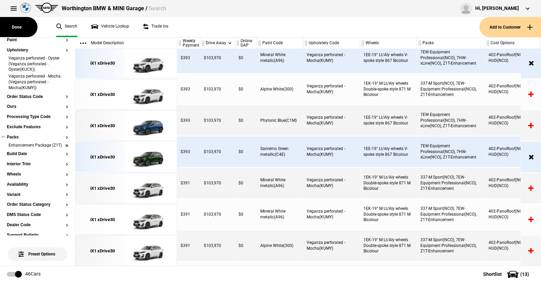
click at [61, 147] on li "Enhancement Package (Z1T)" at bounding box center [37, 146] width 61 height 7
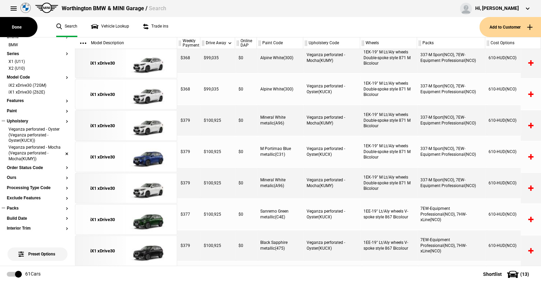
scroll to position [0, 0]
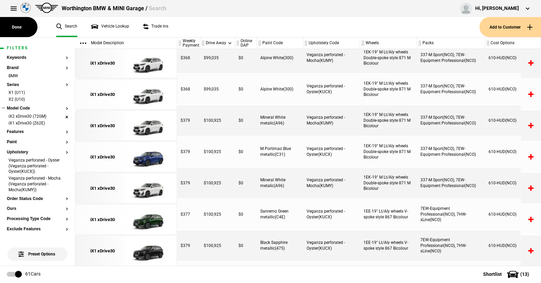
click at [61, 116] on li "iX2 xDrive30 (72GM)" at bounding box center [37, 117] width 61 height 7
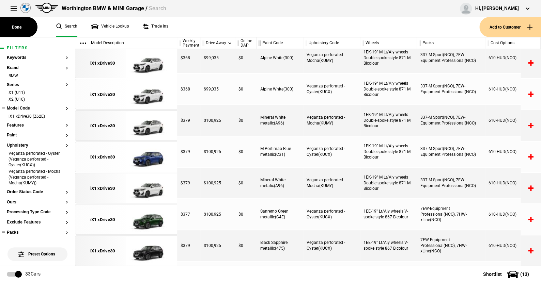
click at [61, 108] on button "Model Code" at bounding box center [37, 108] width 61 height 5
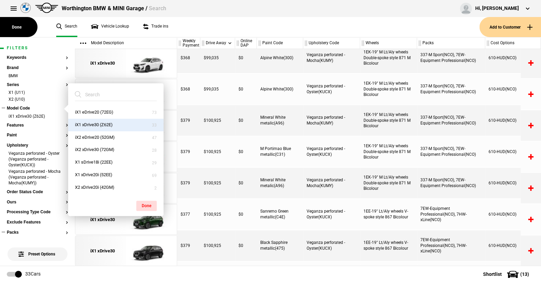
click at [23, 108] on button "Model Code" at bounding box center [37, 108] width 61 height 5
click at [224, 27] on ul "Search Vehicle Lookup Trade ins" at bounding box center [264, 27] width 430 height 20
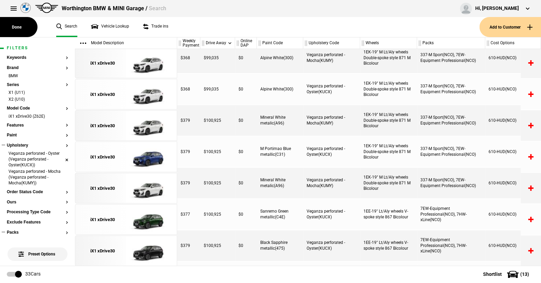
click at [60, 160] on li "Veganza perforated - Oyster (Veganza perforated - Oyster(KUCX))" at bounding box center [37, 160] width 61 height 18
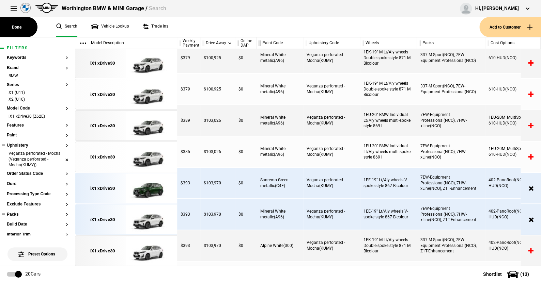
click at [61, 158] on li "Veganza perforated - Mocha (Veganza perforated - Mocha(KUMY))" at bounding box center [37, 160] width 61 height 18
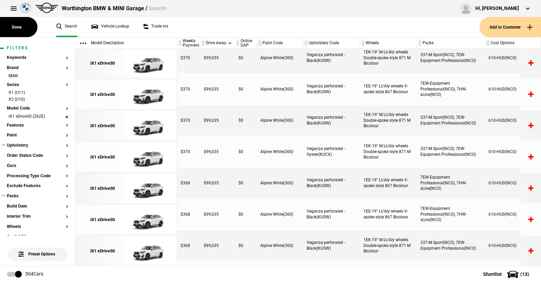
click at [61, 116] on li "iX1 xDrive30 (Z62E)" at bounding box center [37, 117] width 61 height 7
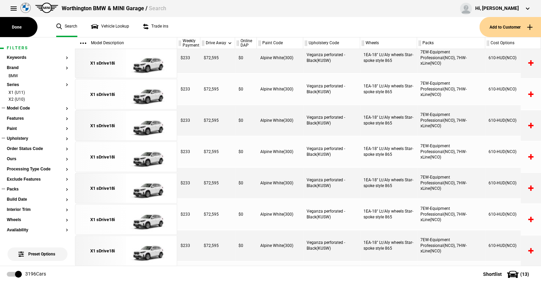
drag, startPoint x: 62, startPoint y: 92, endPoint x: 16, endPoint y: 103, distance: 47.4
click at [62, 91] on li "X1 (U11)" at bounding box center [37, 93] width 61 height 7
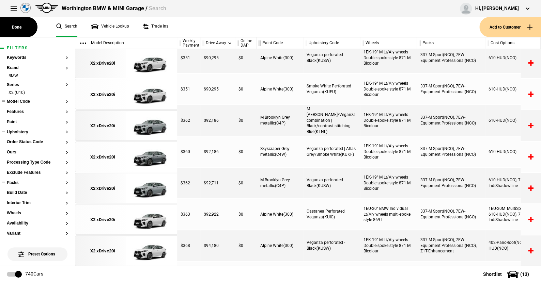
click at [21, 101] on button "Model Code" at bounding box center [37, 101] width 61 height 5
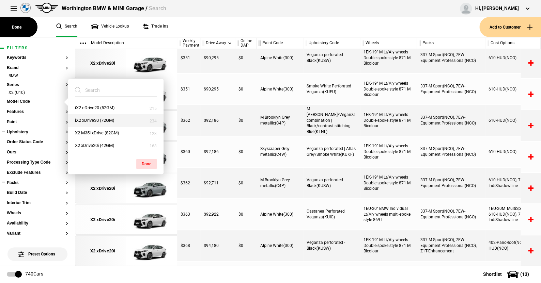
click at [86, 119] on button "iX2 xDrive30 (72GM)" at bounding box center [115, 120] width 95 height 13
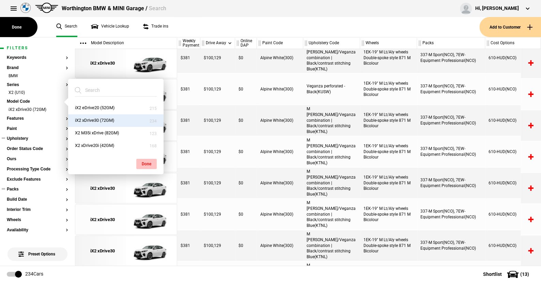
click at [146, 162] on button "Done" at bounding box center [146, 164] width 20 height 10
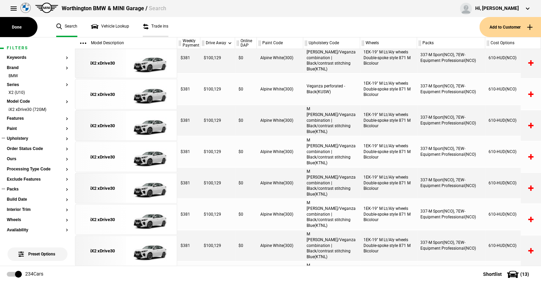
click at [167, 19] on link "Trade ins" at bounding box center [156, 27] width 26 height 20
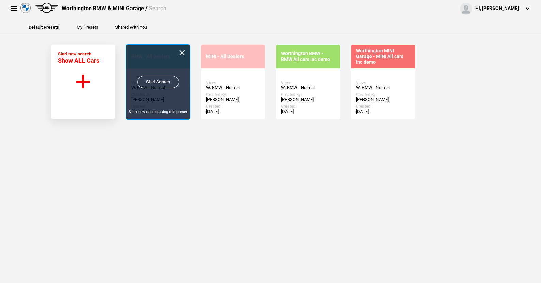
click at [150, 80] on link "Start Search" at bounding box center [158, 82] width 42 height 12
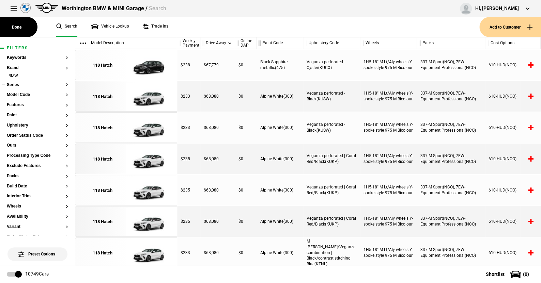
click at [15, 83] on button "Series" at bounding box center [37, 85] width 61 height 5
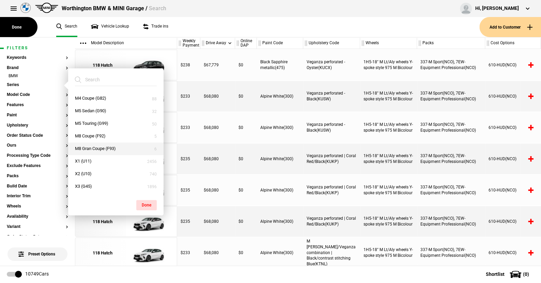
scroll to position [214, 0]
click at [85, 171] on button "X1 (U11)" at bounding box center [115, 173] width 95 height 13
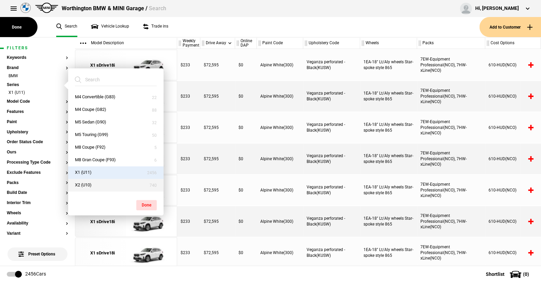
click at [89, 184] on button "X2 (U10)" at bounding box center [115, 185] width 95 height 13
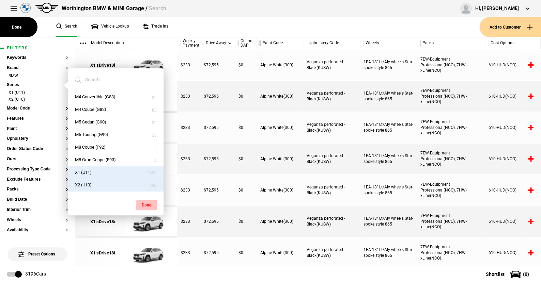
click at [147, 203] on button "Done" at bounding box center [146, 205] width 20 height 10
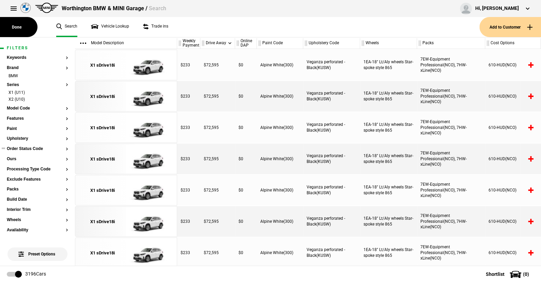
click at [28, 147] on button "Order Status Code" at bounding box center [37, 149] width 61 height 5
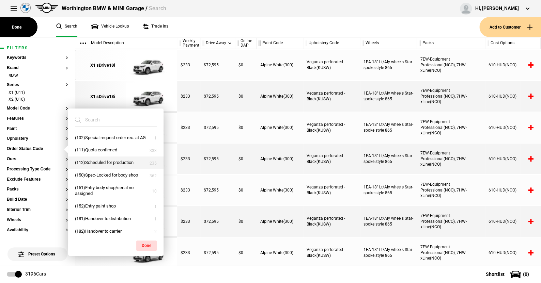
click at [97, 168] on button "(112)Scheduled for production" at bounding box center [115, 163] width 95 height 13
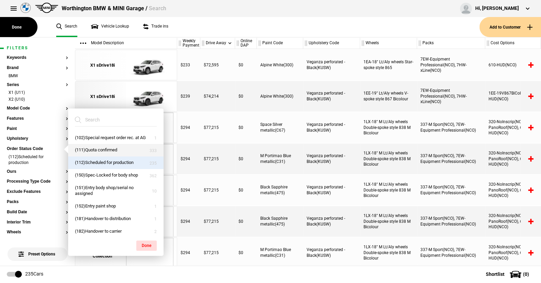
click at [97, 156] on button "(111)Quota confirmed" at bounding box center [115, 150] width 95 height 13
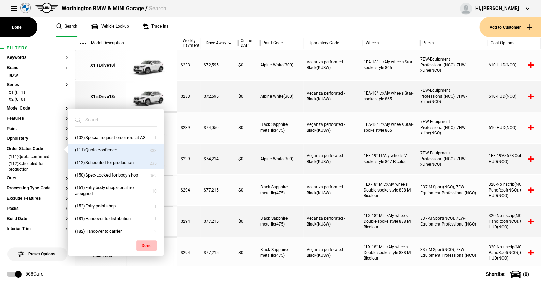
click at [150, 243] on button "Done" at bounding box center [146, 246] width 20 height 10
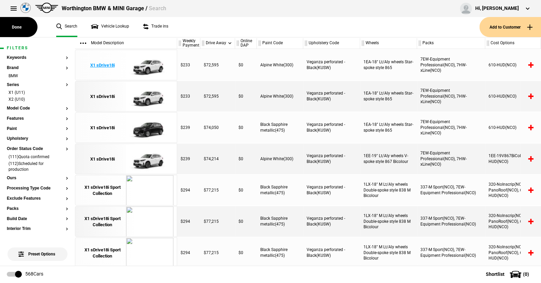
click at [149, 65] on img at bounding box center [149, 65] width 47 height 31
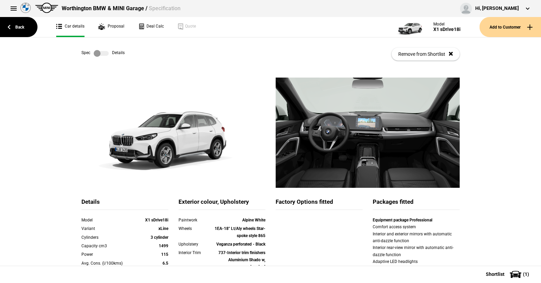
click at [102, 55] on label at bounding box center [101, 53] width 15 height 7
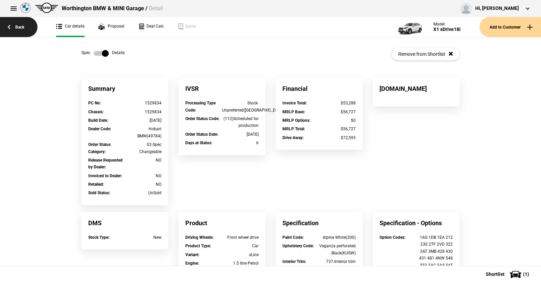
click at [21, 26] on link "Back" at bounding box center [18, 27] width 37 height 20
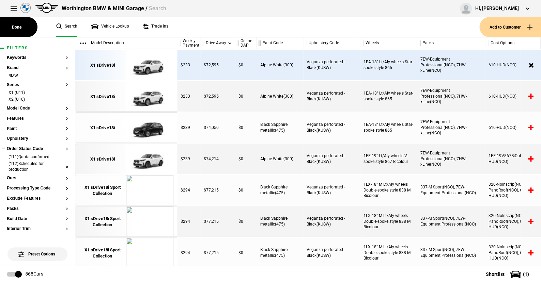
click at [62, 165] on li "(112)Scheduled for production" at bounding box center [37, 167] width 61 height 13
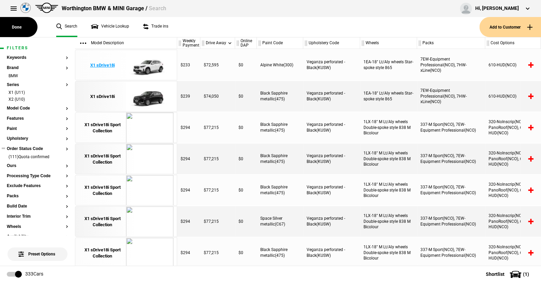
click at [152, 63] on img at bounding box center [149, 65] width 47 height 31
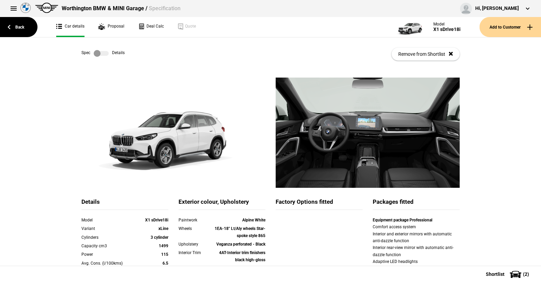
click at [102, 54] on label at bounding box center [101, 53] width 15 height 7
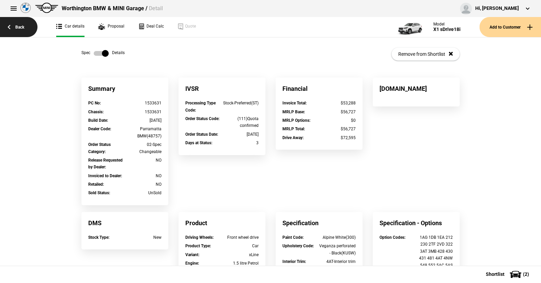
click at [22, 27] on link "Back" at bounding box center [18, 27] width 37 height 20
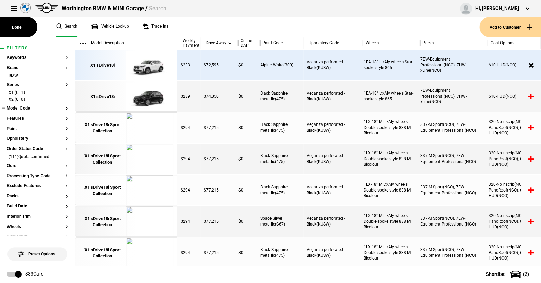
click at [20, 107] on button "Model Code" at bounding box center [37, 108] width 61 height 5
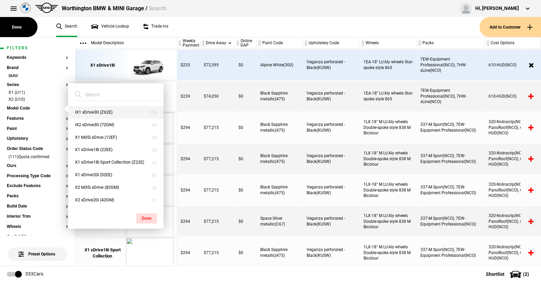
click at [89, 112] on button "iX1 xDrive30 (Z62E)" at bounding box center [115, 112] width 95 height 13
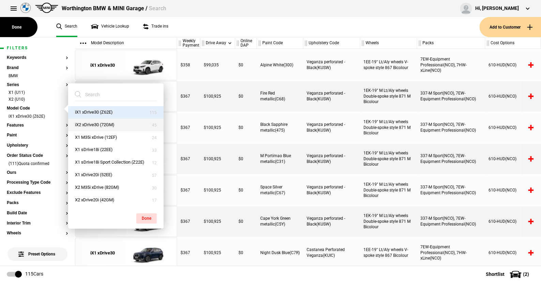
click at [91, 125] on button "iX2 xDrive30 (72GM)" at bounding box center [115, 125] width 95 height 13
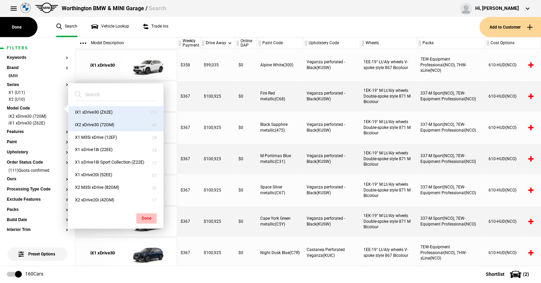
click at [148, 217] on button "Done" at bounding box center [146, 219] width 20 height 10
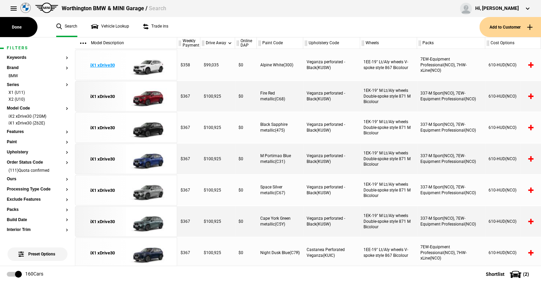
click at [152, 67] on img at bounding box center [149, 65] width 47 height 31
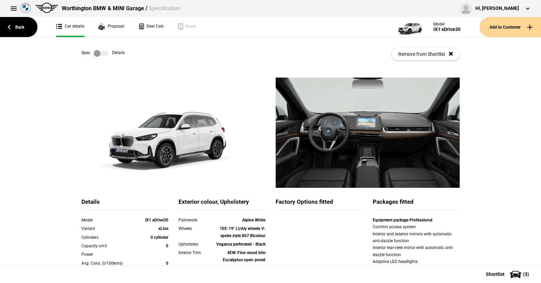
click at [105, 49] on div "Spec Details Remove from Shortlist" at bounding box center [270, 53] width 378 height 33
click at [105, 53] on label at bounding box center [101, 53] width 15 height 7
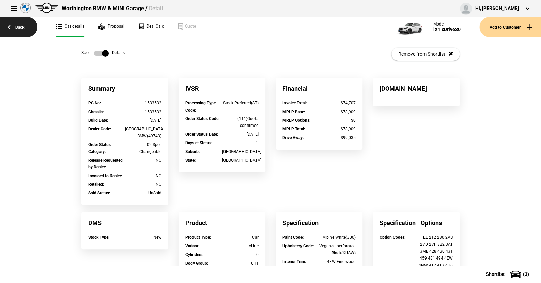
click at [22, 26] on link "Back" at bounding box center [18, 27] width 37 height 20
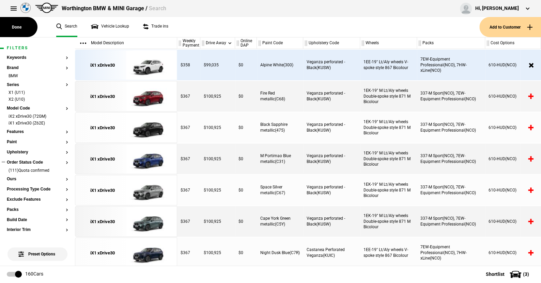
click at [38, 162] on button "Order Status Code" at bounding box center [37, 162] width 61 height 5
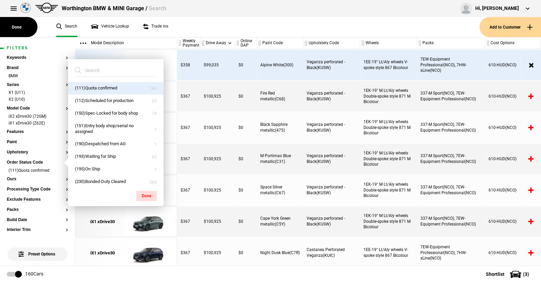
drag, startPoint x: 109, startPoint y: 85, endPoint x: 109, endPoint y: 91, distance: 5.8
click at [109, 84] on button "(111)Quota confirmed" at bounding box center [115, 88] width 95 height 13
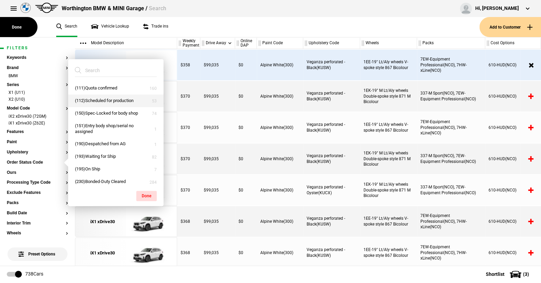
click at [107, 100] on button "(112)Scheduled for production" at bounding box center [115, 101] width 95 height 13
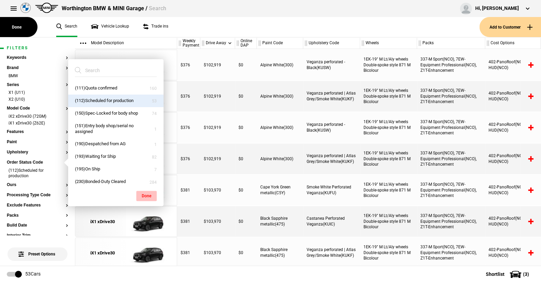
click at [148, 194] on button "Done" at bounding box center [146, 196] width 20 height 10
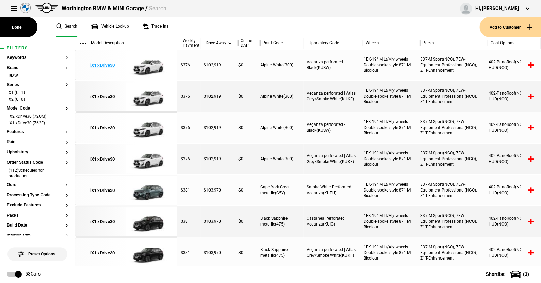
click at [147, 64] on img at bounding box center [149, 65] width 47 height 31
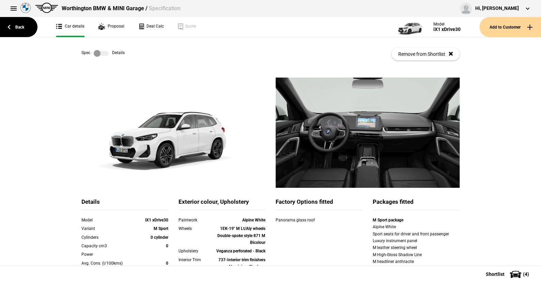
click at [104, 53] on label at bounding box center [101, 53] width 15 height 7
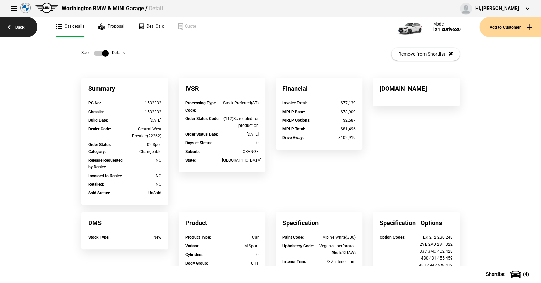
click at [19, 26] on link "Back" at bounding box center [18, 27] width 37 height 20
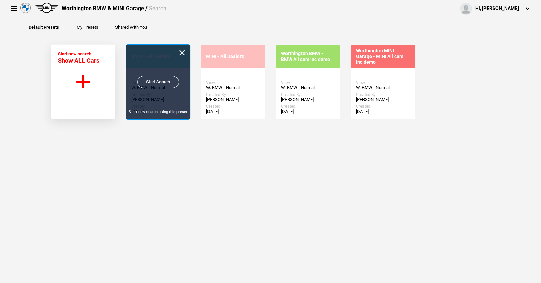
click at [156, 81] on link "Start Search" at bounding box center [158, 82] width 42 height 12
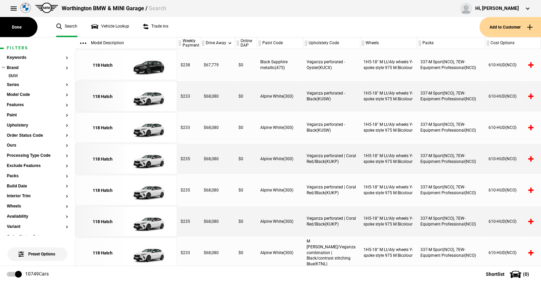
click at [18, 81] on ul "BMW" at bounding box center [37, 78] width 61 height 10
click at [16, 84] on button "Series" at bounding box center [37, 85] width 61 height 5
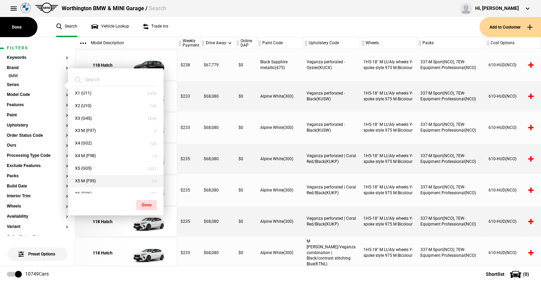
scroll to position [282, 0]
click at [90, 114] on button "X2 (U10)" at bounding box center [115, 117] width 95 height 13
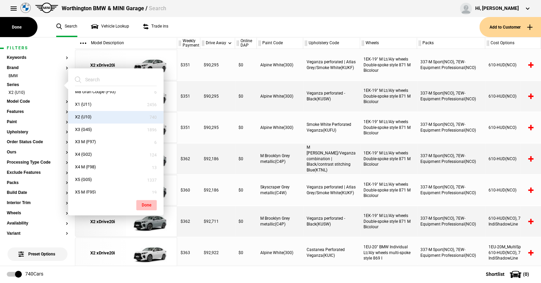
click at [144, 202] on button "Done" at bounding box center [146, 205] width 20 height 10
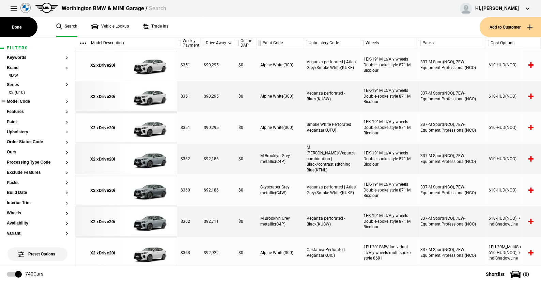
click at [26, 99] on button "Model Code" at bounding box center [37, 101] width 61 height 5
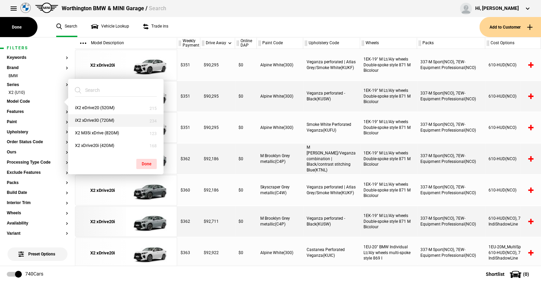
click at [92, 117] on button "iX2 xDrive30 (72GM)" at bounding box center [115, 120] width 95 height 13
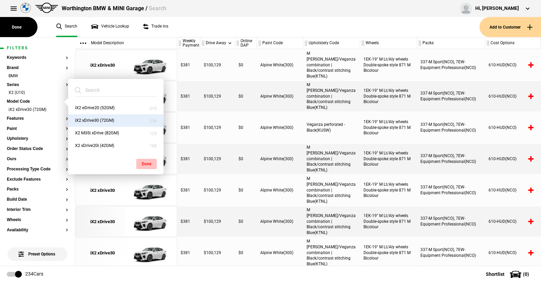
click at [149, 163] on button "Done" at bounding box center [146, 164] width 20 height 10
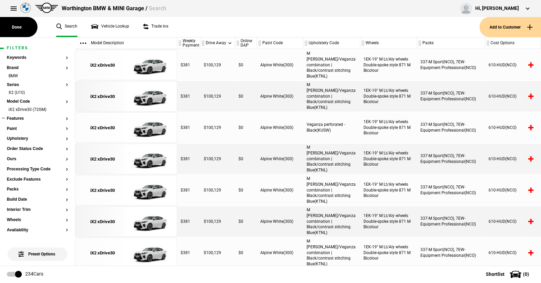
click at [13, 126] on section "Keywords Brand BMW Series X2 (U10) Model Code iX2 xDrive30 (72GM) Features Pain…" at bounding box center [37, 267] width 61 height 423
click at [15, 129] on button "Paint" at bounding box center [37, 129] width 61 height 5
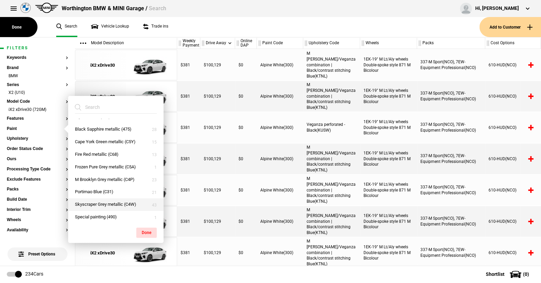
scroll to position [11, 0]
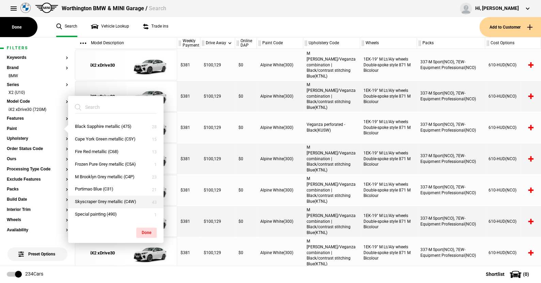
click at [98, 201] on button "Skyscraper Grey metallic (C4W)" at bounding box center [115, 202] width 95 height 13
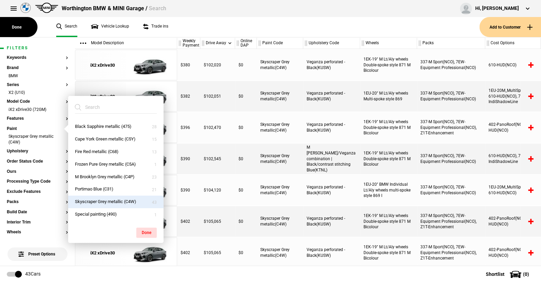
drag, startPoint x: 148, startPoint y: 231, endPoint x: 141, endPoint y: 170, distance: 61.4
click at [148, 231] on button "Done" at bounding box center [146, 233] width 20 height 10
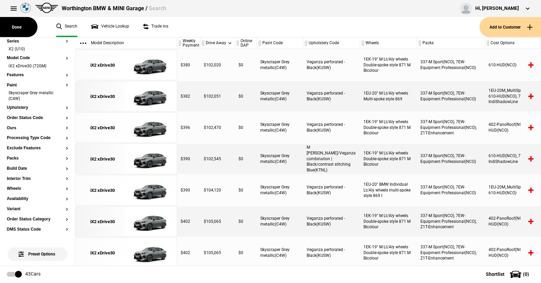
scroll to position [0, 0]
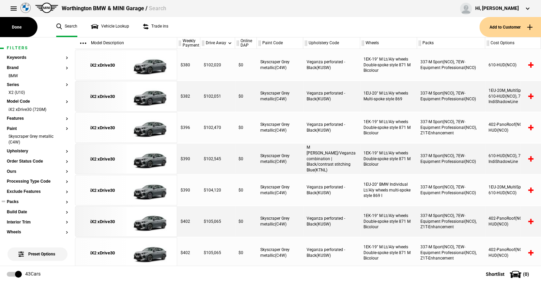
click at [19, 200] on button "Packs" at bounding box center [37, 202] width 61 height 5
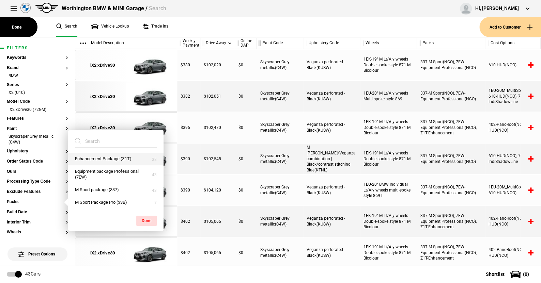
click at [94, 156] on button "Enhancement Package (Z1T)" at bounding box center [115, 159] width 95 height 13
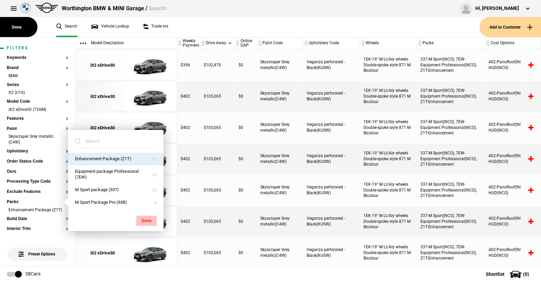
click at [147, 220] on button "Done" at bounding box center [146, 221] width 20 height 10
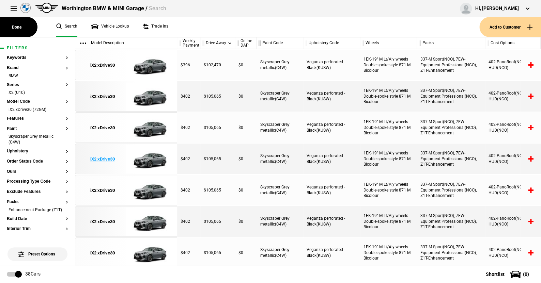
click at [156, 159] on img at bounding box center [149, 159] width 47 height 31
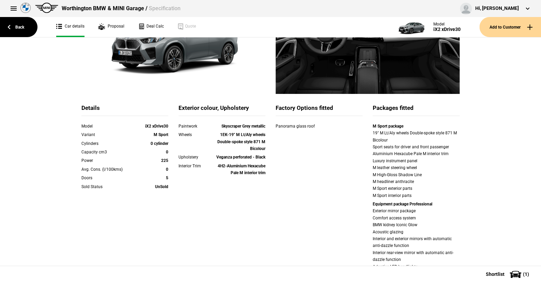
scroll to position [34, 0]
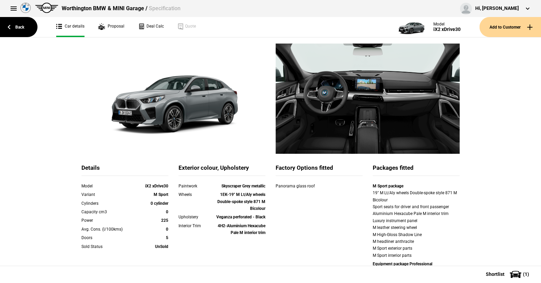
click at [104, 62] on img at bounding box center [173, 99] width 184 height 110
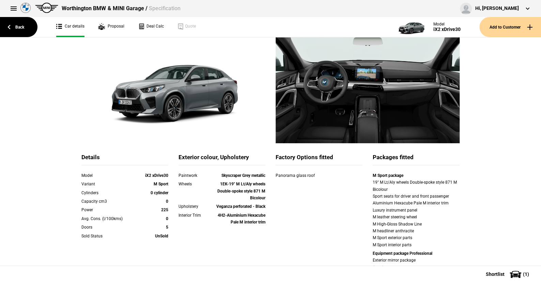
scroll to position [0, 0]
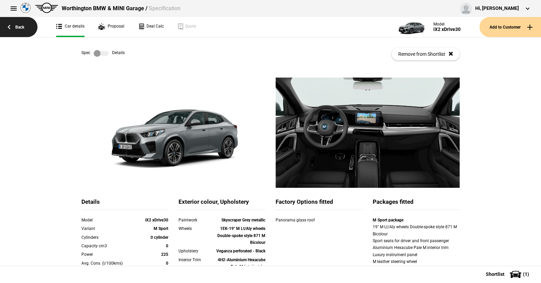
click at [22, 26] on link "Back" at bounding box center [18, 27] width 37 height 20
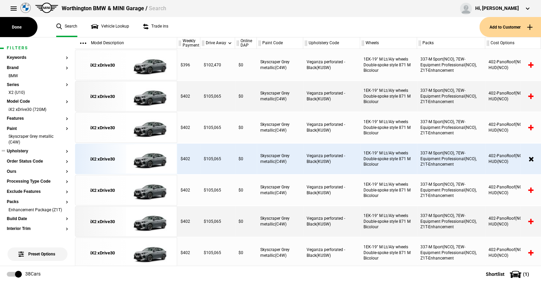
click at [25, 150] on button "Upholstery" at bounding box center [37, 151] width 61 height 5
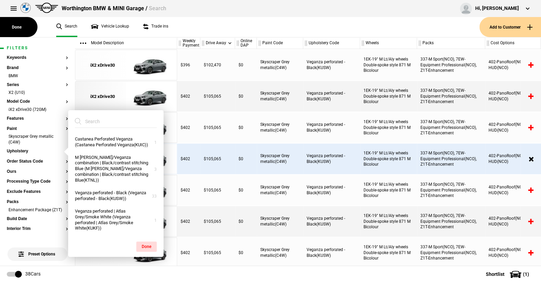
click at [186, 28] on ul "Search Vehicle Lookup Trade ins" at bounding box center [264, 27] width 430 height 20
